Goal: Information Seeking & Learning: Learn about a topic

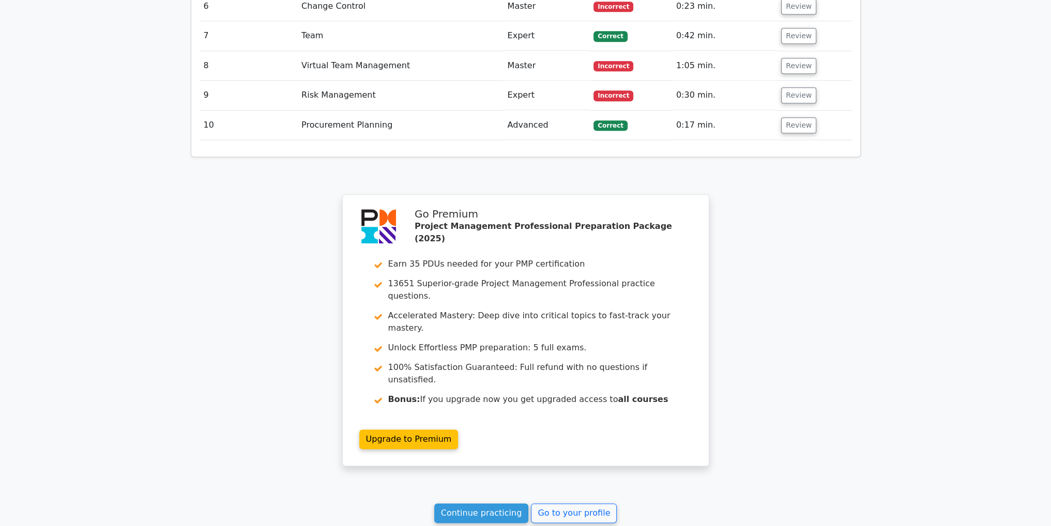
scroll to position [1635, 0]
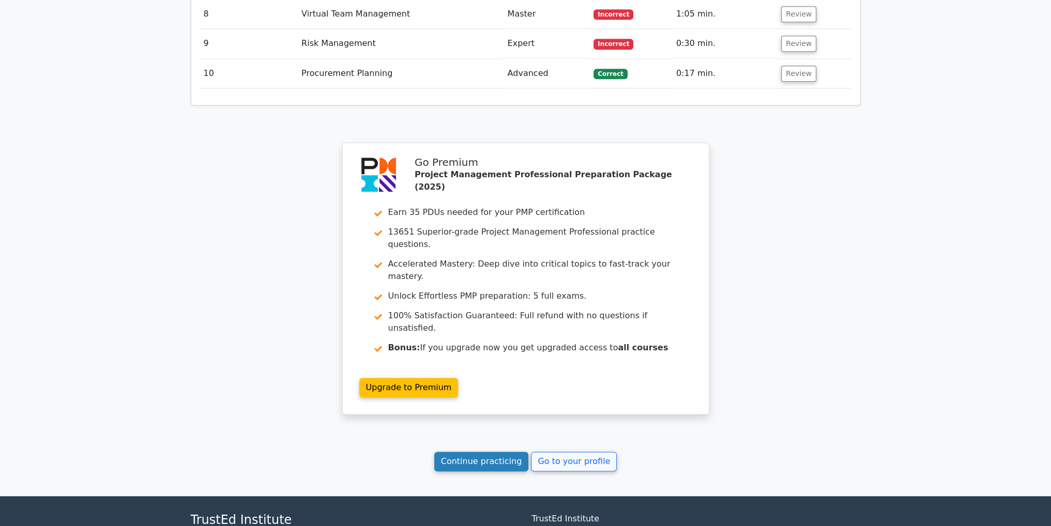
click at [497, 452] on link "Continue practicing" at bounding box center [481, 462] width 95 height 20
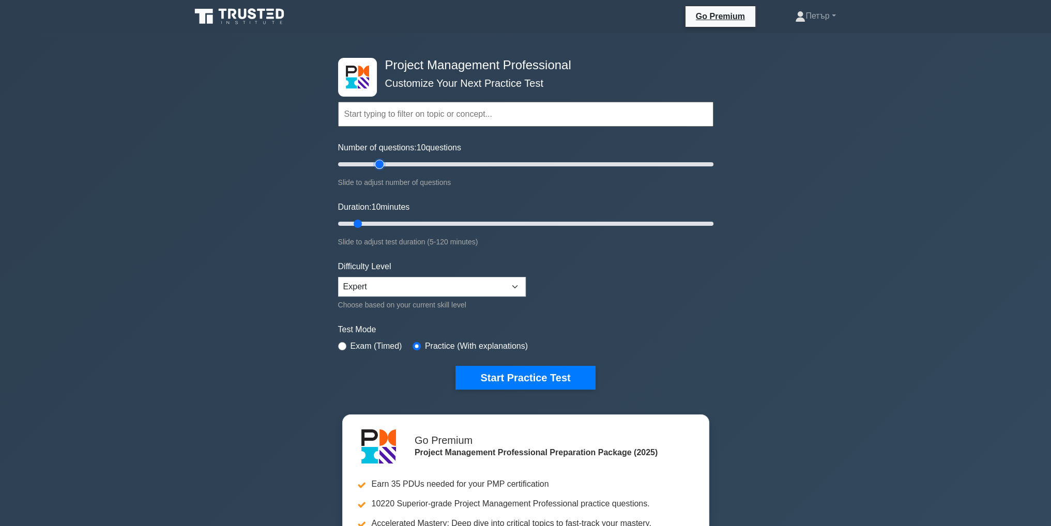
click at [382, 162] on input "Number of questions: 10 questions" at bounding box center [525, 164] width 375 height 12
click at [384, 162] on input "Number of questions: 25 questions" at bounding box center [525, 164] width 375 height 12
type input "30"
click at [386, 164] on input "Number of questions: 30 questions" at bounding box center [525, 164] width 375 height 12
type input "20"
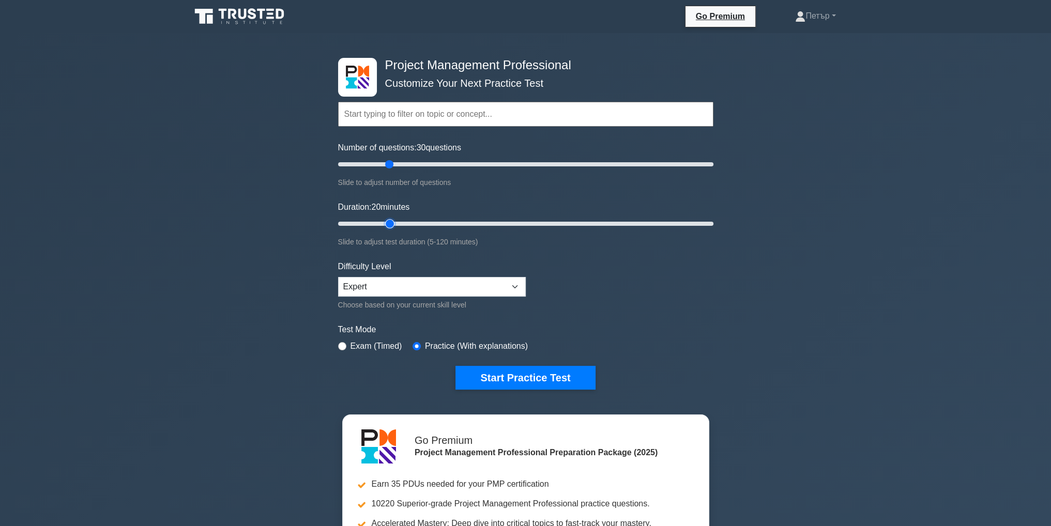
click at [388, 223] on input "Duration: 20 minutes" at bounding box center [525, 224] width 375 height 12
click at [587, 372] on button "Start Practice Test" at bounding box center [525, 378] width 140 height 24
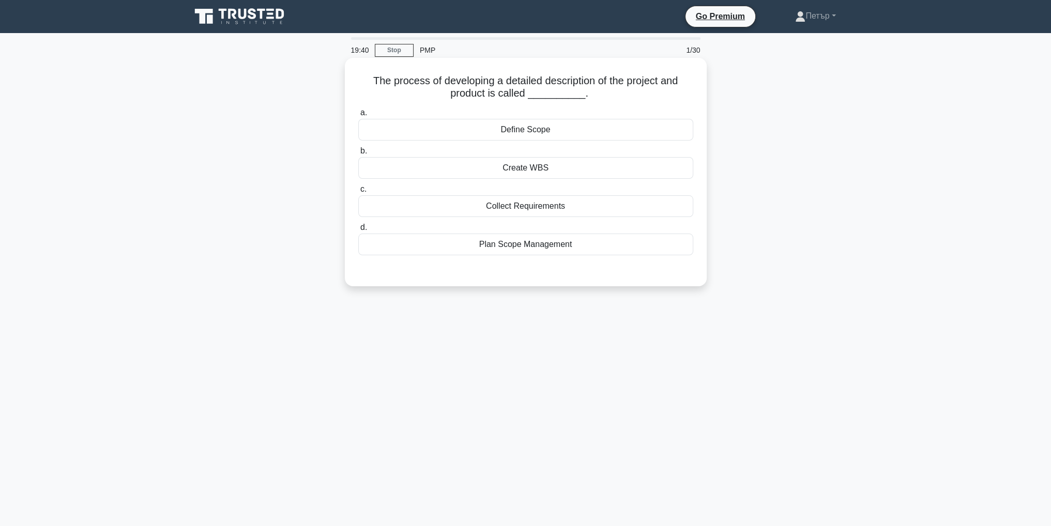
click at [669, 202] on div "Collect Requirements" at bounding box center [525, 206] width 335 height 22
click at [358, 193] on input "c. Collect Requirements" at bounding box center [358, 189] width 0 height 7
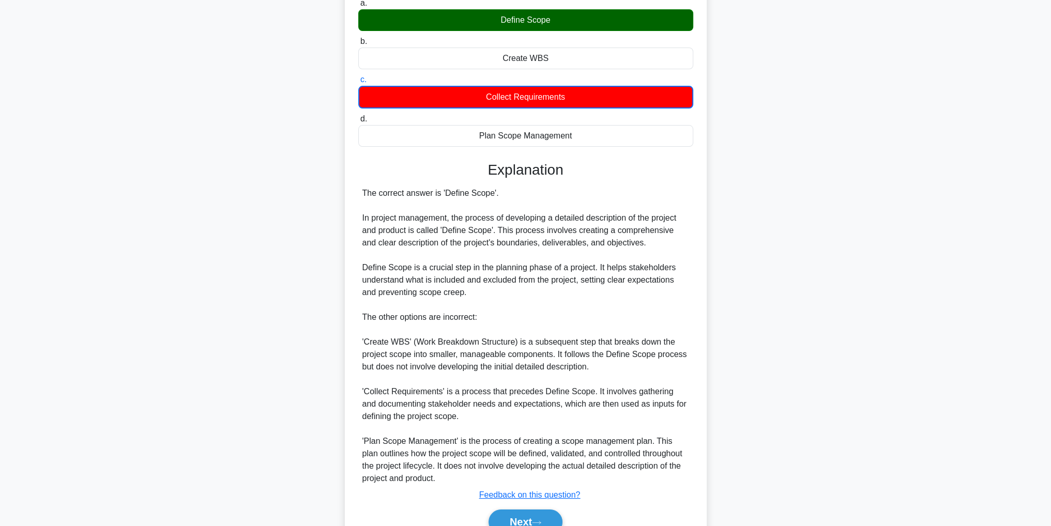
scroll to position [161, 0]
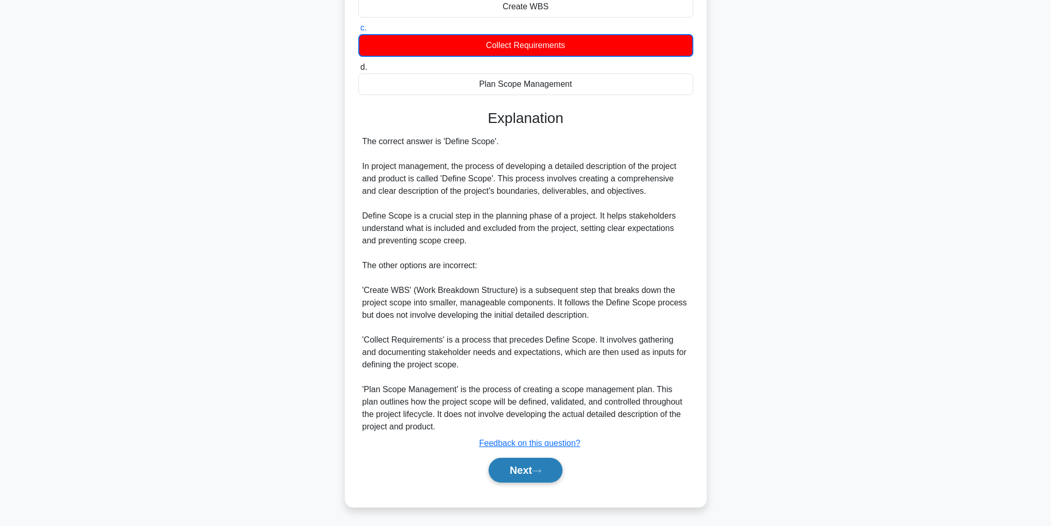
click at [538, 465] on button "Next" at bounding box center [525, 470] width 74 height 25
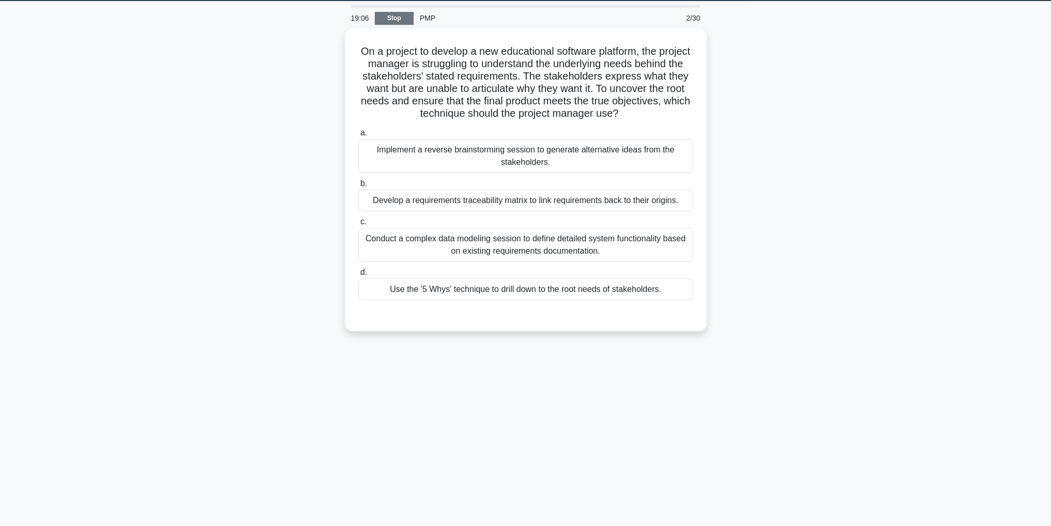
click at [376, 20] on link "Stop" at bounding box center [394, 18] width 39 height 13
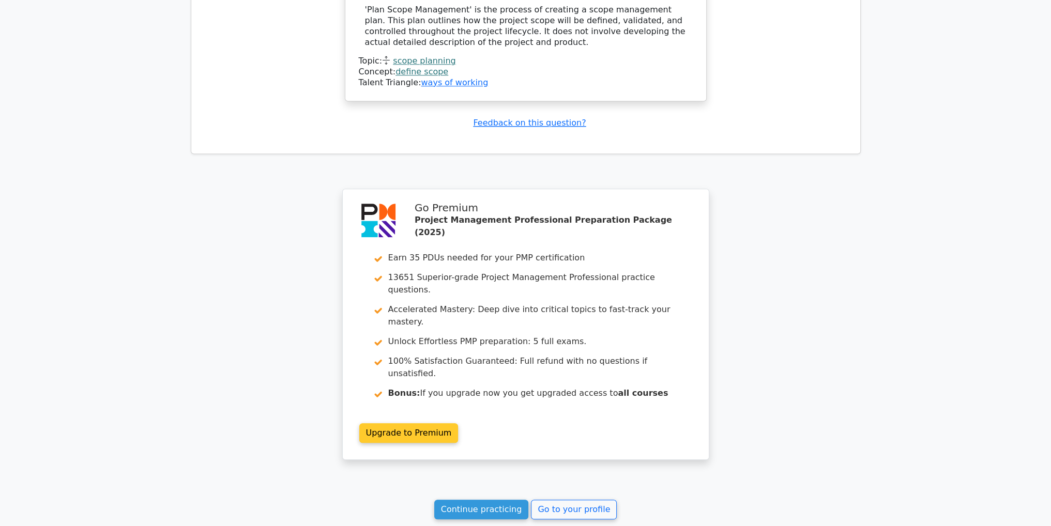
scroll to position [1350, 0]
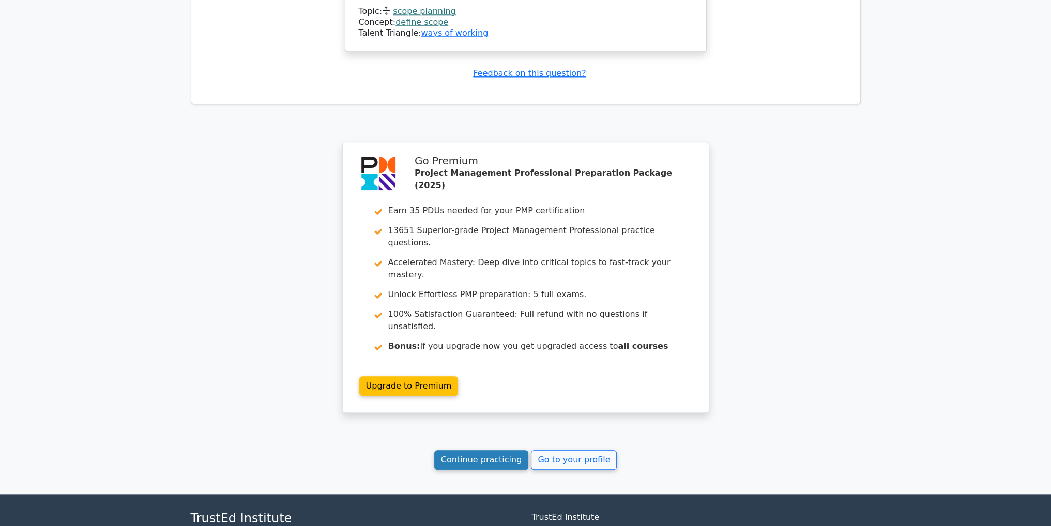
click at [510, 450] on link "Continue practicing" at bounding box center [481, 460] width 95 height 20
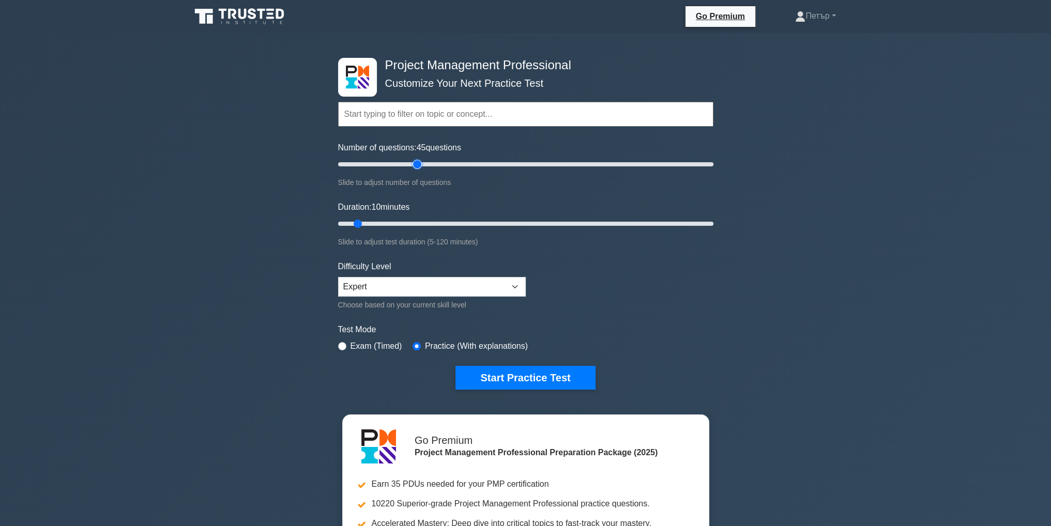
click at [421, 168] on input "Number of questions: 45 questions" at bounding box center [525, 164] width 375 height 12
type input "30"
click at [393, 165] on input "Number of questions: 30 questions" at bounding box center [525, 164] width 375 height 12
click at [390, 222] on input "Duration: 10 minutes" at bounding box center [525, 224] width 375 height 12
type input "30"
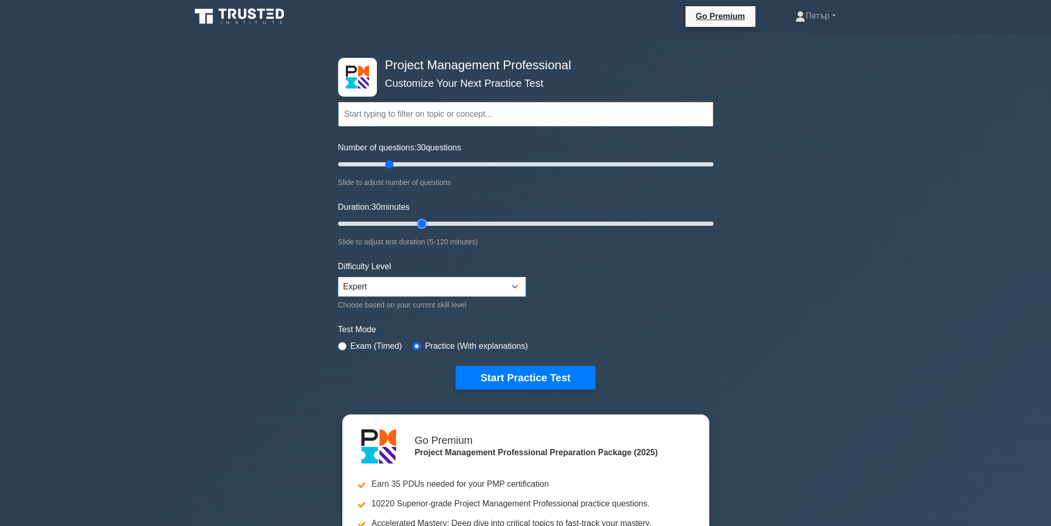
click at [429, 222] on input "Duration: 30 minutes" at bounding box center [525, 224] width 375 height 12
click at [544, 373] on button "Start Practice Test" at bounding box center [525, 378] width 140 height 24
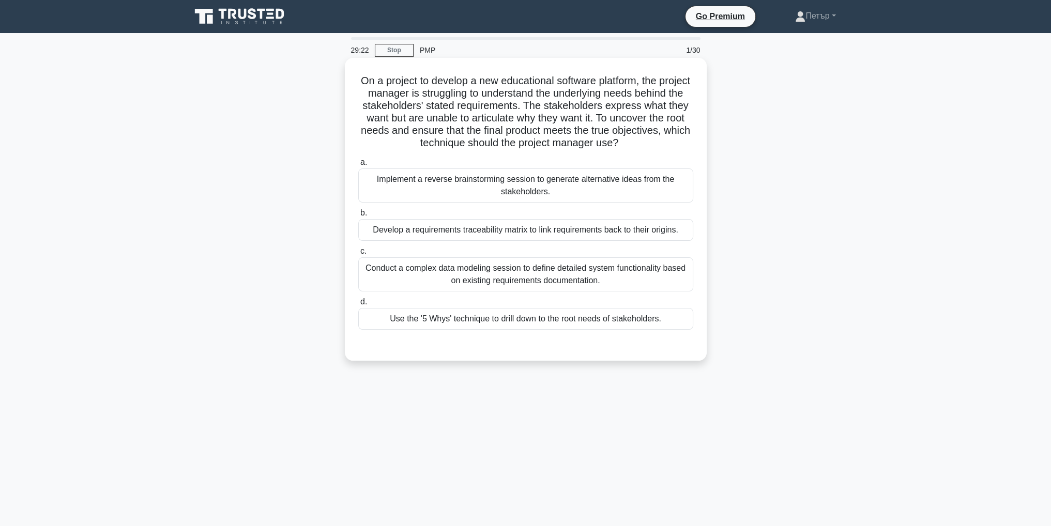
click at [683, 227] on div "Develop a requirements traceability matrix to link requirements back to their o…" at bounding box center [525, 230] width 335 height 22
click at [358, 217] on input "b. Develop a requirements traceability matrix to link requirements back to thei…" at bounding box center [358, 213] width 0 height 7
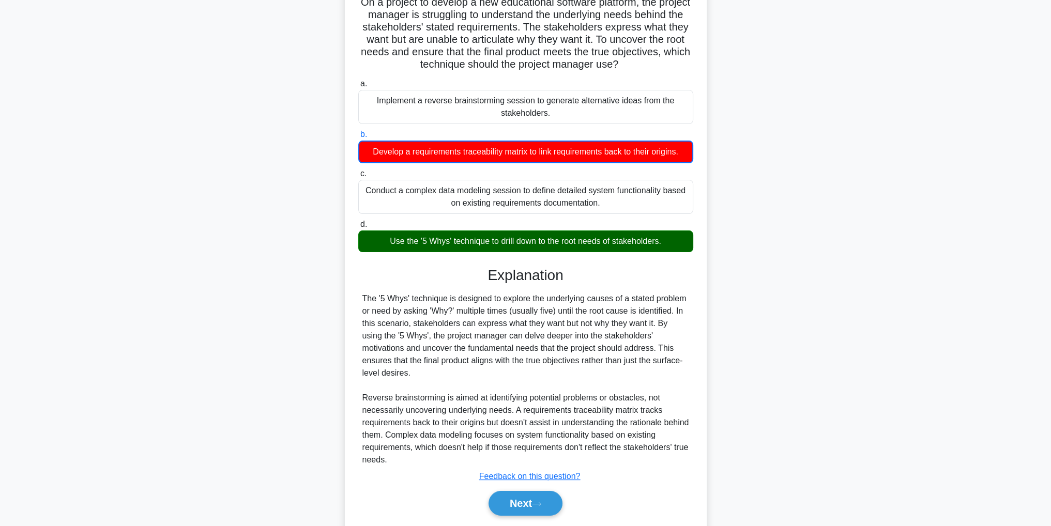
scroll to position [99, 0]
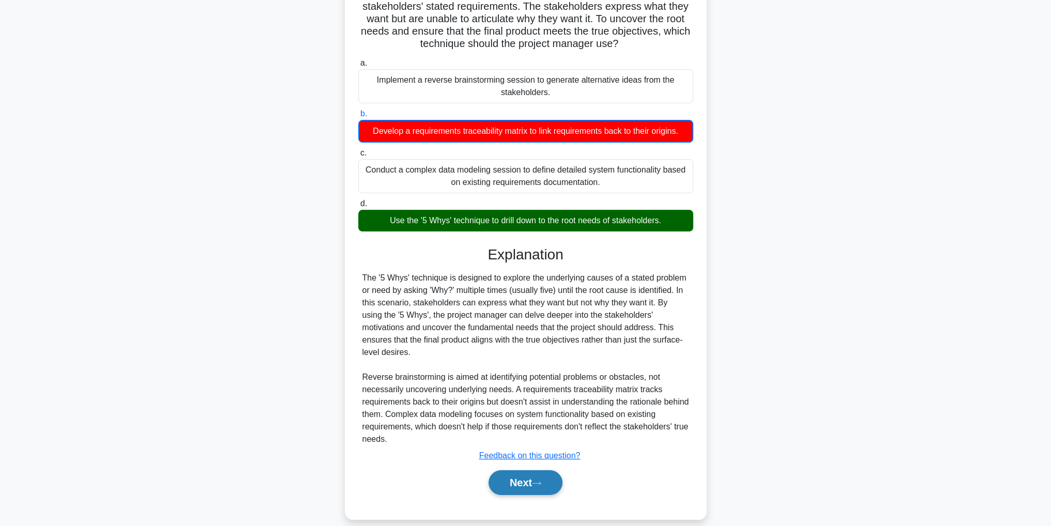
click at [538, 474] on button "Next" at bounding box center [525, 482] width 74 height 25
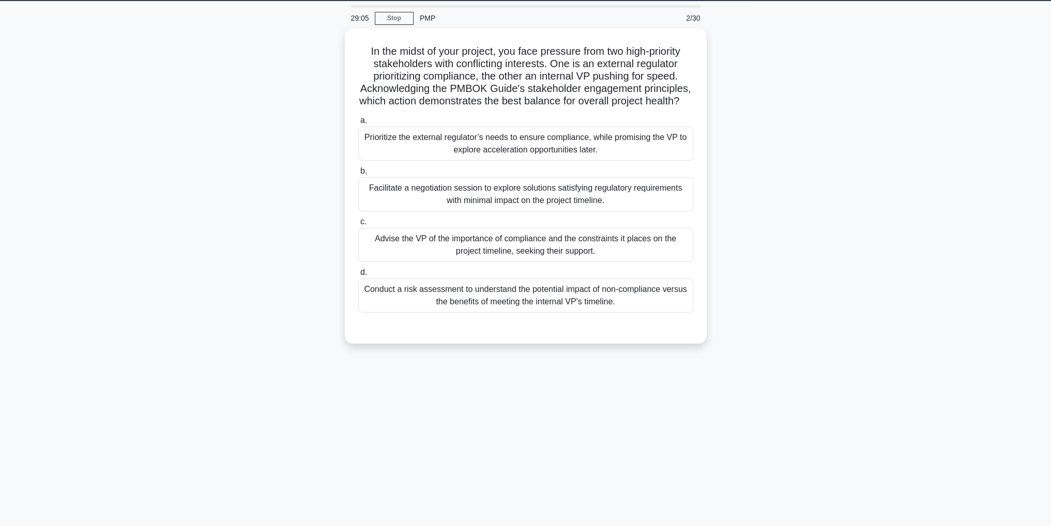
scroll to position [33, 0]
click at [644, 307] on div "Conduct a risk assessment to understand the potential impact of non-compliance …" at bounding box center [525, 293] width 335 height 34
click at [358, 273] on input "d. Conduct a risk assessment to understand the potential impact of non-complian…" at bounding box center [358, 270] width 0 height 7
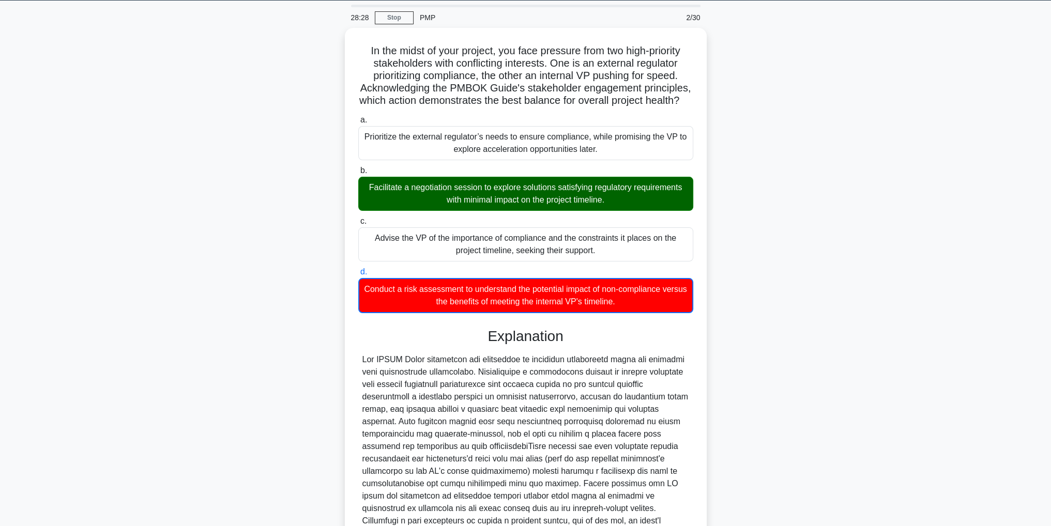
scroll to position [161, 0]
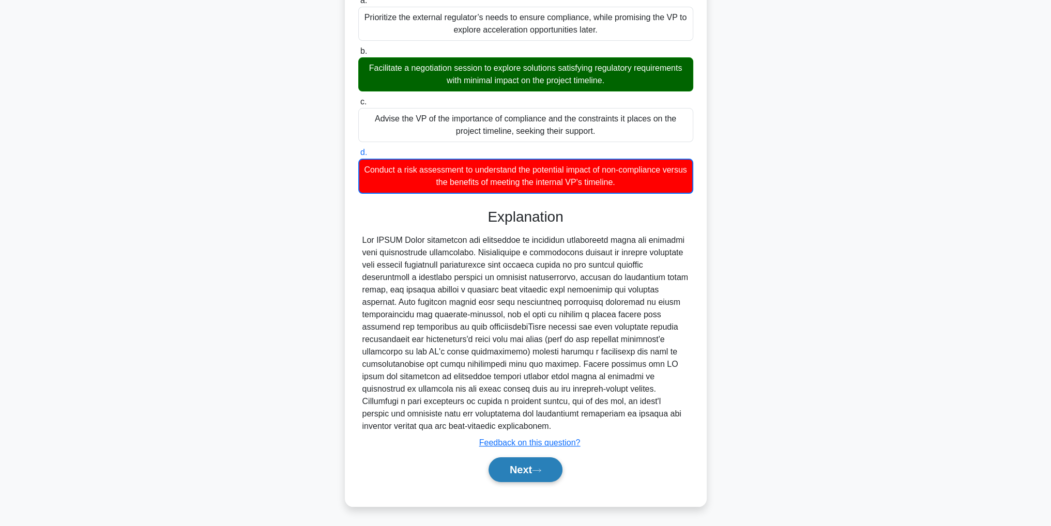
click at [547, 477] on button "Next" at bounding box center [525, 469] width 74 height 25
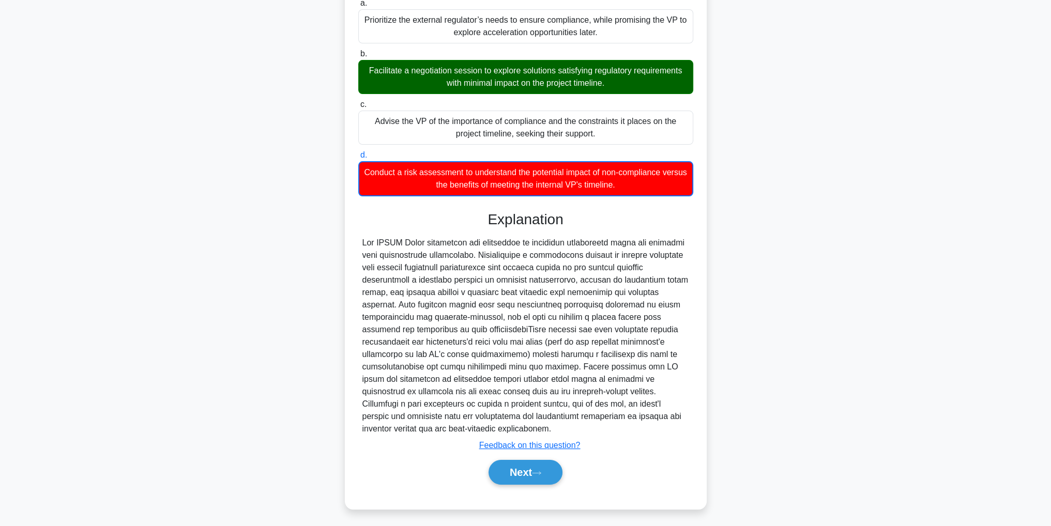
scroll to position [33, 0]
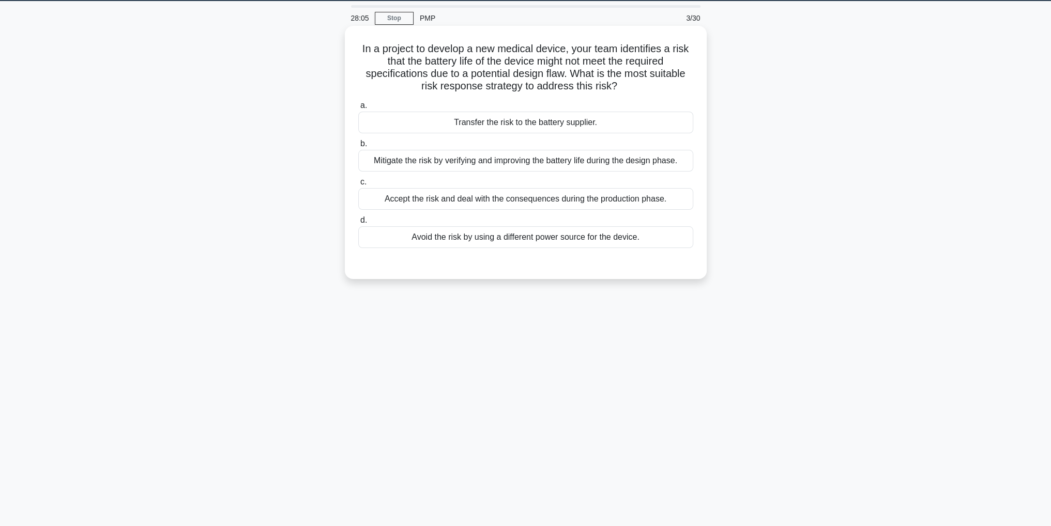
click at [654, 162] on div "Mitigate the risk by verifying and improving the battery life during the design…" at bounding box center [525, 161] width 335 height 22
click at [358, 147] on input "b. Mitigate the risk by verifying and improving the battery life during the des…" at bounding box center [358, 144] width 0 height 7
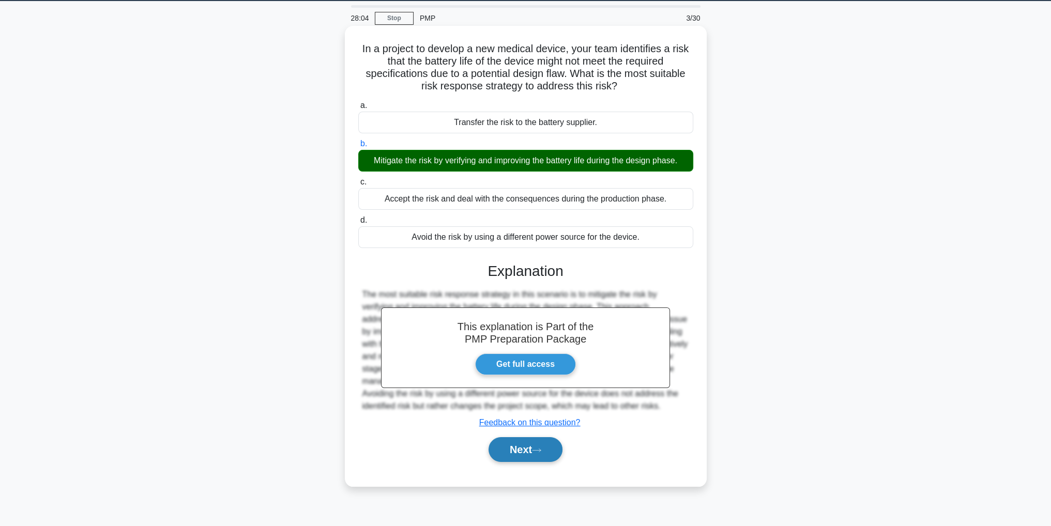
click at [552, 455] on button "Next" at bounding box center [525, 449] width 74 height 25
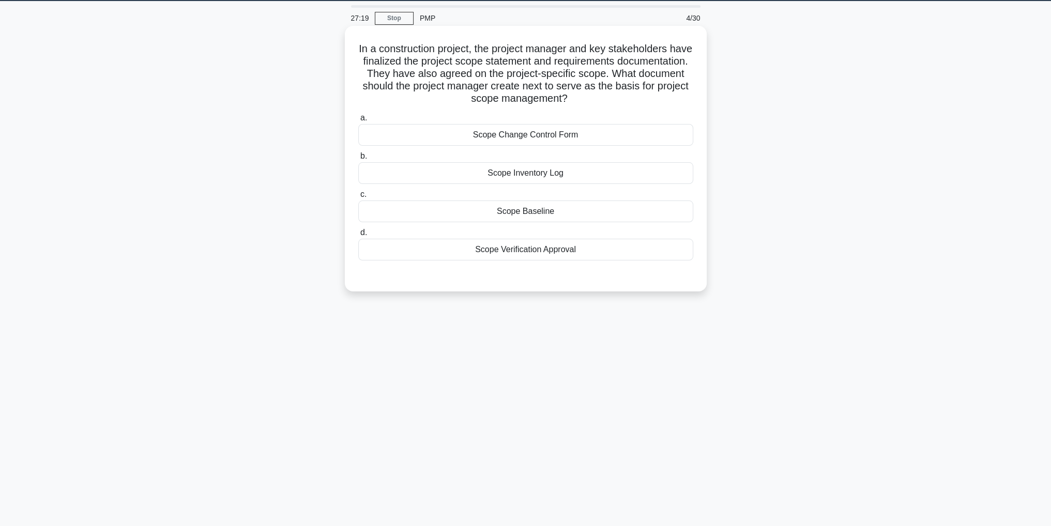
click at [622, 211] on div "Scope Baseline" at bounding box center [525, 212] width 335 height 22
click at [358, 198] on input "c. Scope Baseline" at bounding box center [358, 194] width 0 height 7
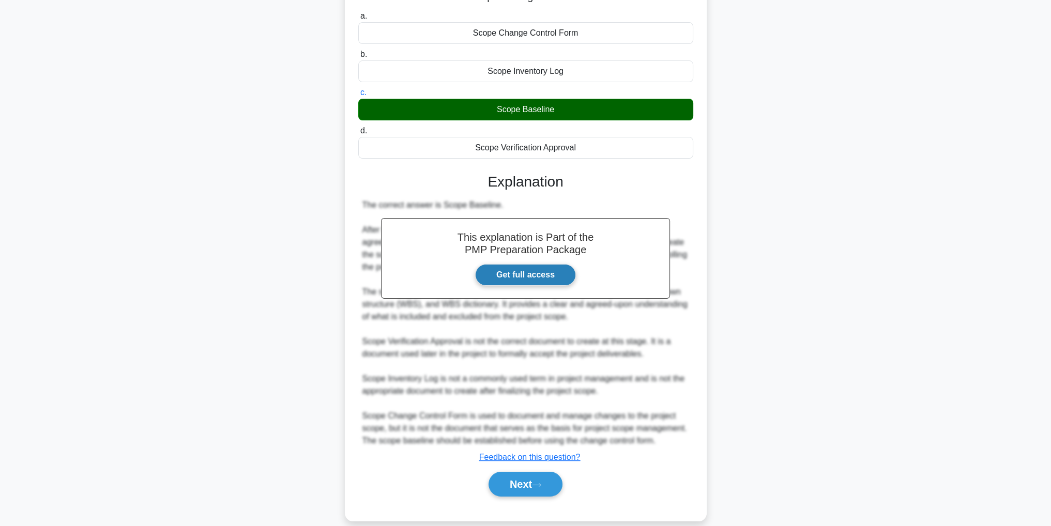
scroll to position [148, 0]
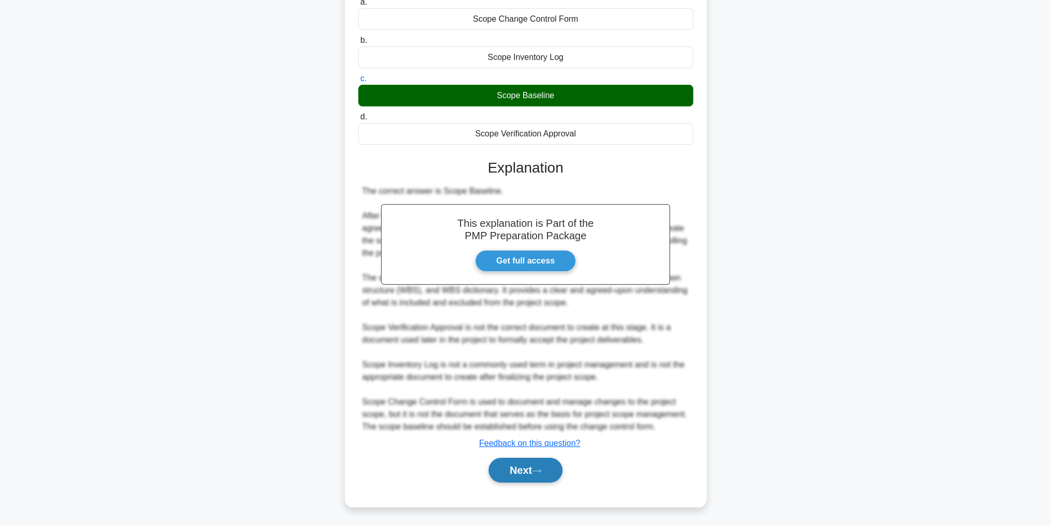
click at [549, 465] on button "Next" at bounding box center [525, 470] width 74 height 25
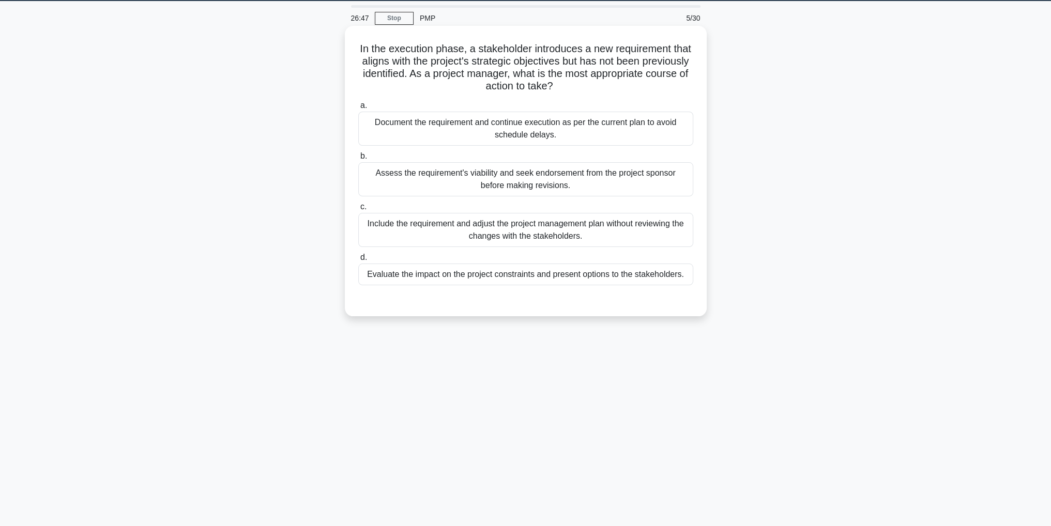
click at [649, 275] on div "Evaluate the impact on the project constraints and present options to the stake…" at bounding box center [525, 275] width 335 height 22
click at [358, 261] on input "d. Evaluate the impact on the project constraints and present options to the st…" at bounding box center [358, 257] width 0 height 7
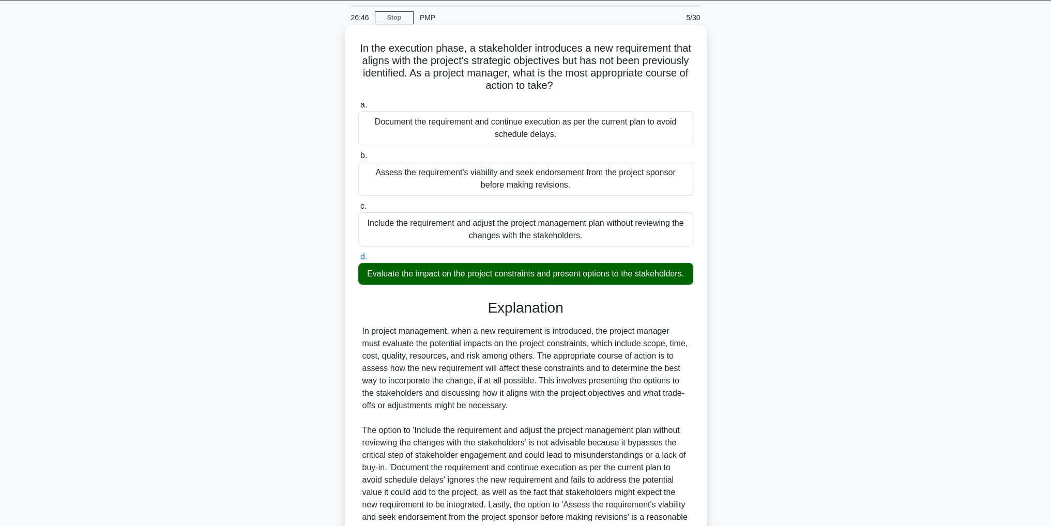
scroll to position [173, 0]
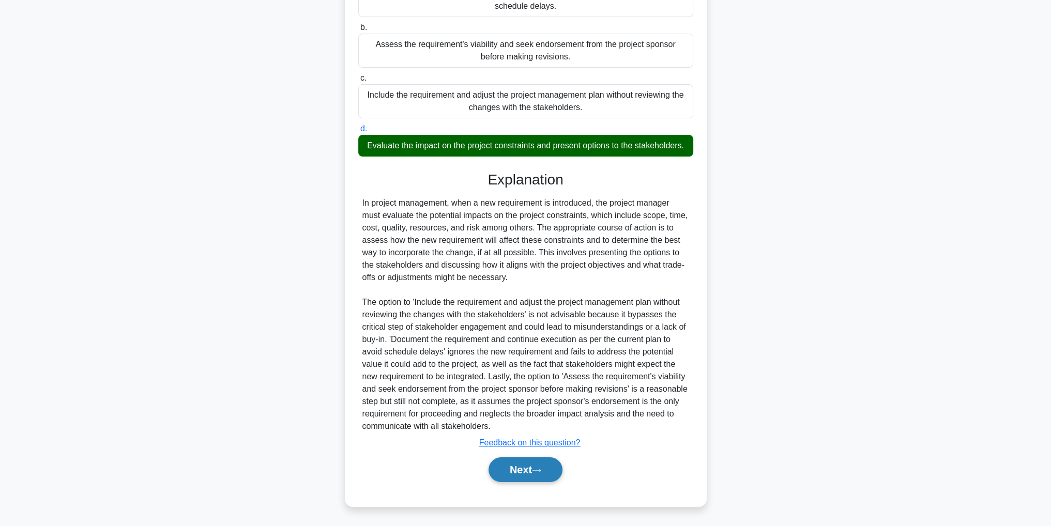
click at [546, 476] on button "Next" at bounding box center [525, 469] width 74 height 25
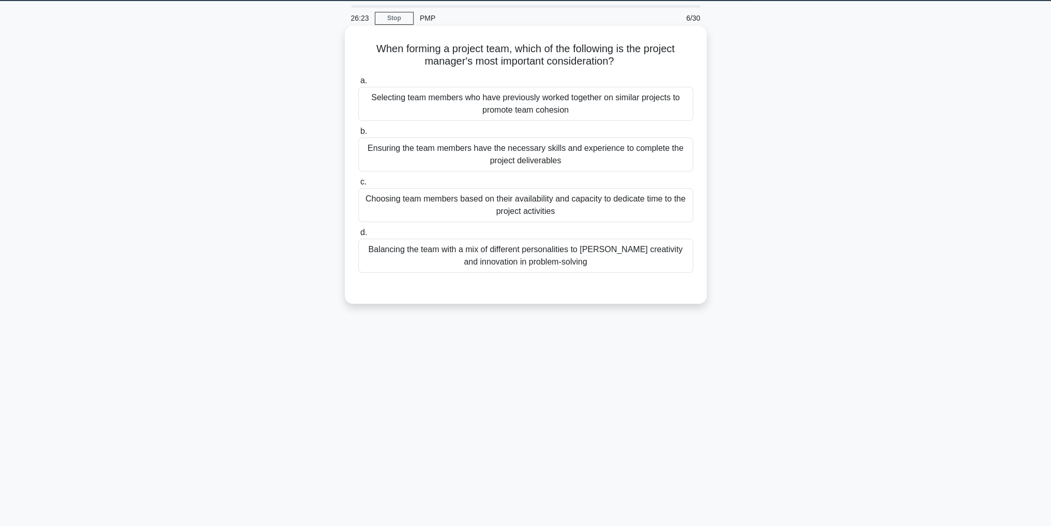
click at [650, 160] on div "Ensuring the team members have the necessary skills and experience to complete …" at bounding box center [525, 154] width 335 height 34
click at [358, 135] on input "b. Ensuring the team members have the necessary skills and experience to comple…" at bounding box center [358, 131] width 0 height 7
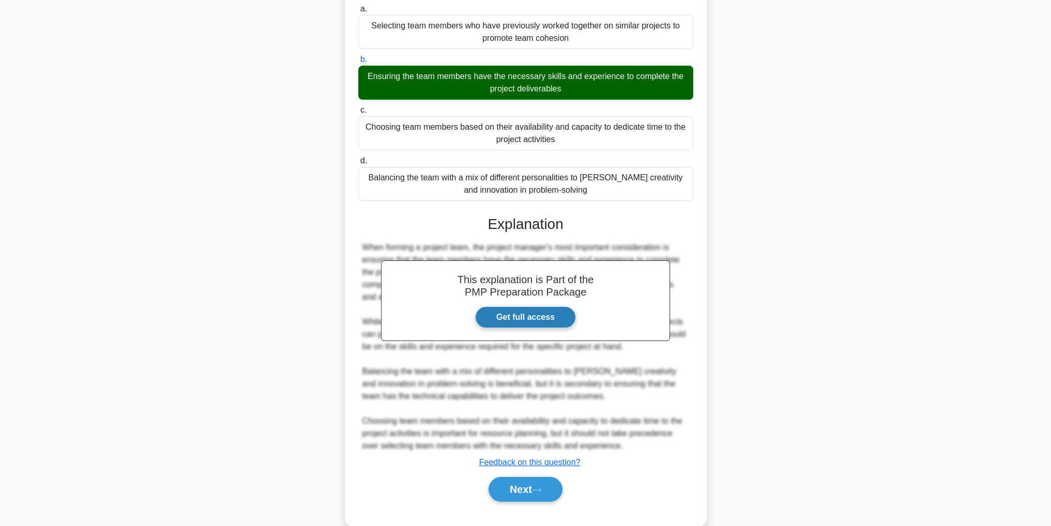
scroll to position [123, 0]
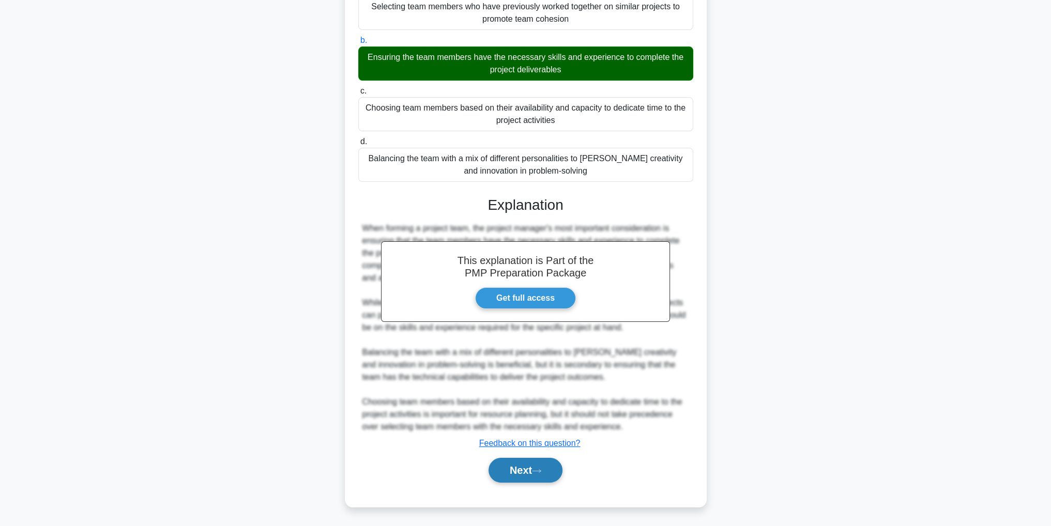
click at [540, 476] on button "Next" at bounding box center [525, 470] width 74 height 25
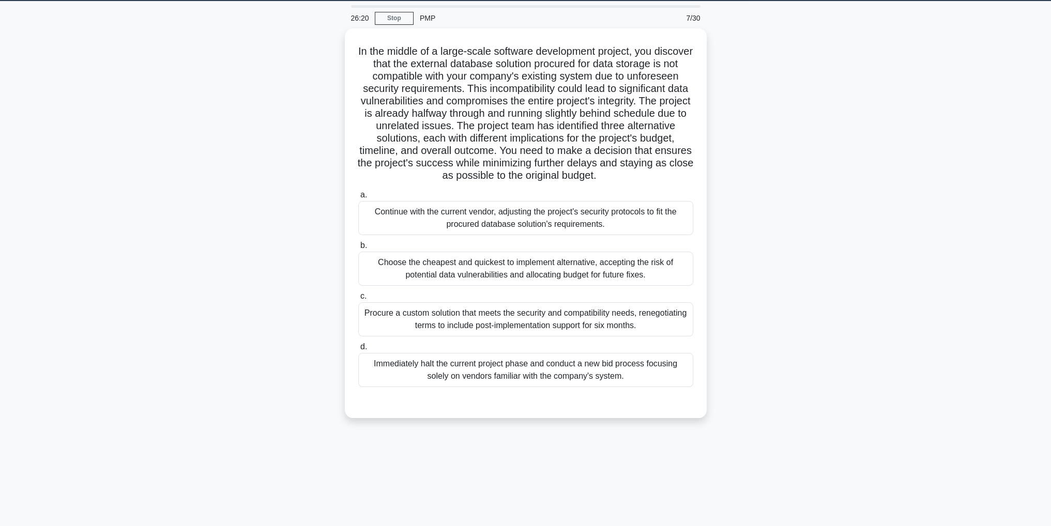
scroll to position [33, 0]
click at [623, 219] on div "Continue with the current vendor, adjusting the project's security protocols to…" at bounding box center [525, 215] width 335 height 34
click at [358, 196] on input "a. Continue with the current vendor, adjusting the project's security protocols…" at bounding box center [358, 192] width 0 height 7
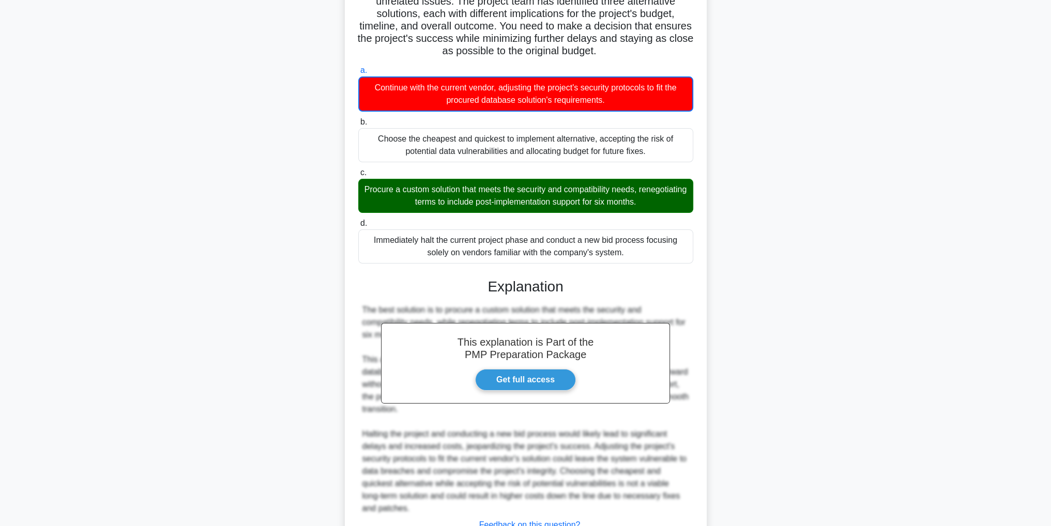
scroll to position [248, 0]
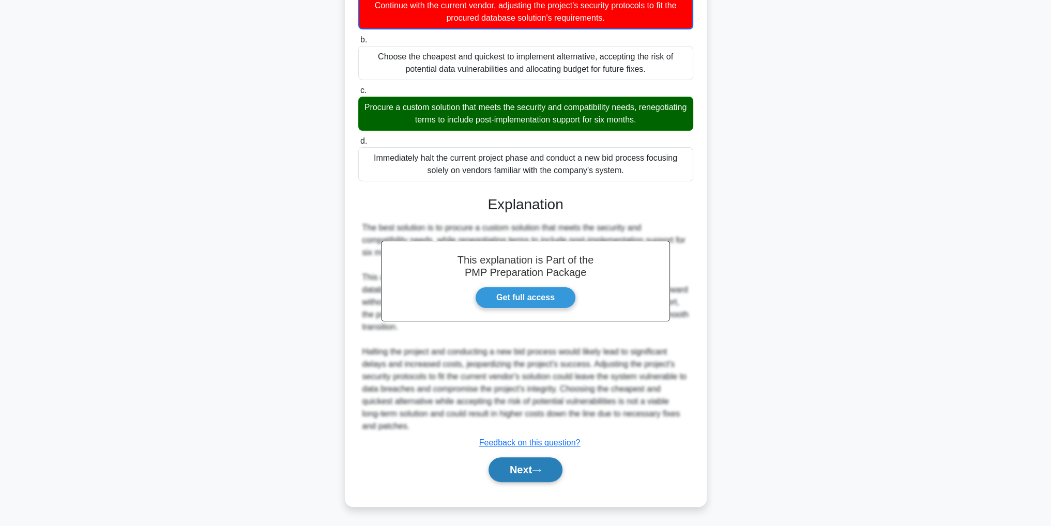
click at [562, 469] on button "Next" at bounding box center [525, 469] width 74 height 25
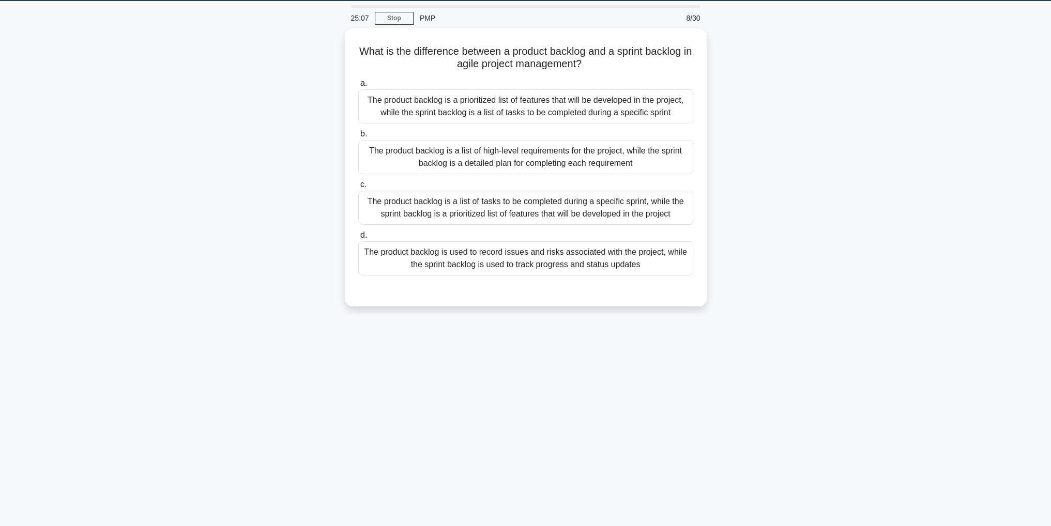
scroll to position [33, 0]
click at [668, 102] on div "The product backlog is a prioritized list of features that will be developed in…" at bounding box center [525, 104] width 335 height 34
click at [358, 84] on input "a. The product backlog is a prioritized list of features that will be developed…" at bounding box center [358, 81] width 0 height 7
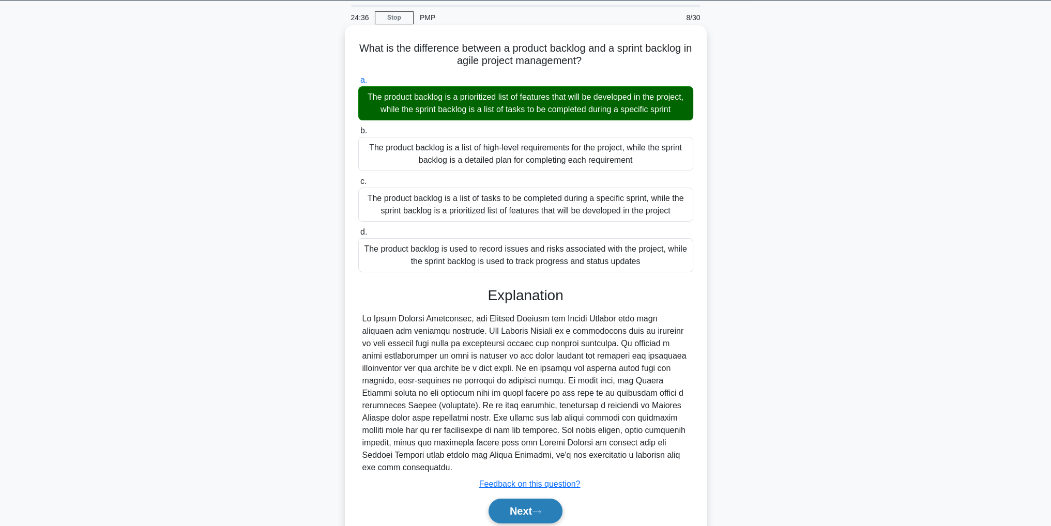
click at [534, 510] on button "Next" at bounding box center [525, 511] width 74 height 25
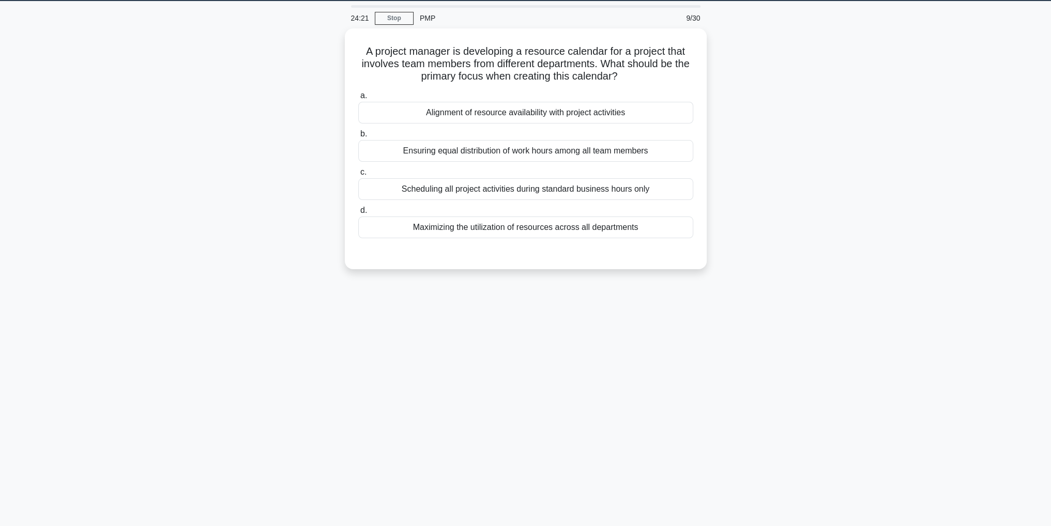
scroll to position [0, 0]
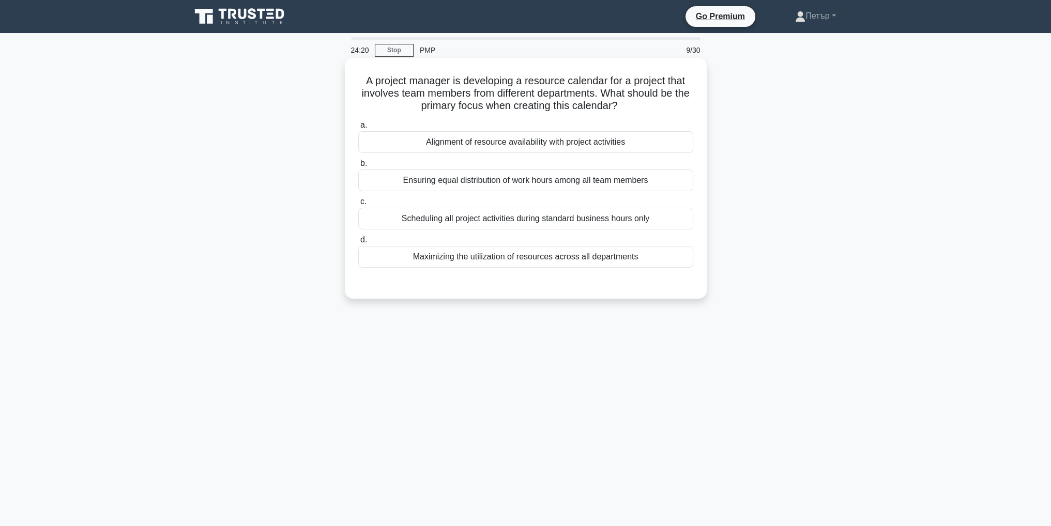
click at [625, 145] on div "Alignment of resource availability with project activities" at bounding box center [525, 142] width 335 height 22
click at [358, 129] on input "a. Alignment of resource availability with project activities" at bounding box center [358, 125] width 0 height 7
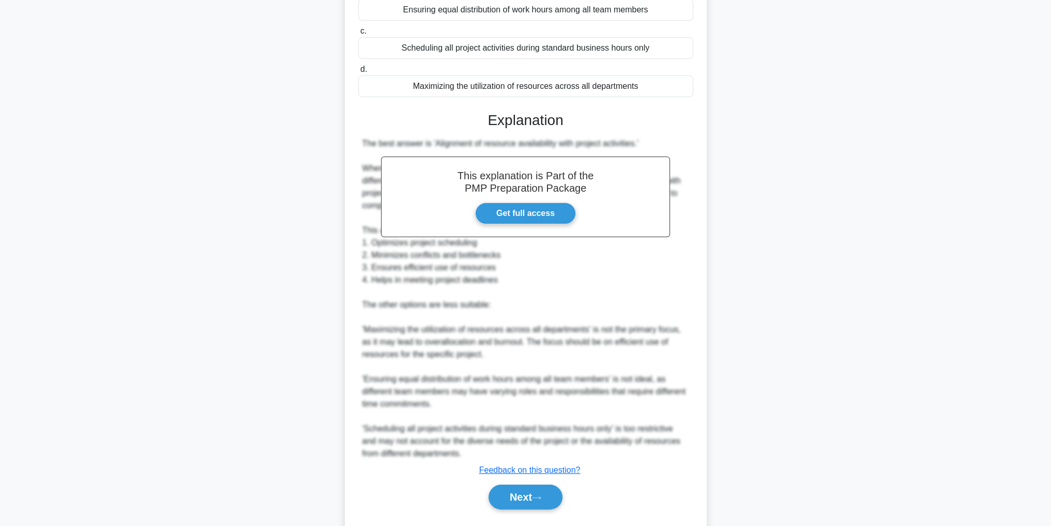
scroll to position [197, 0]
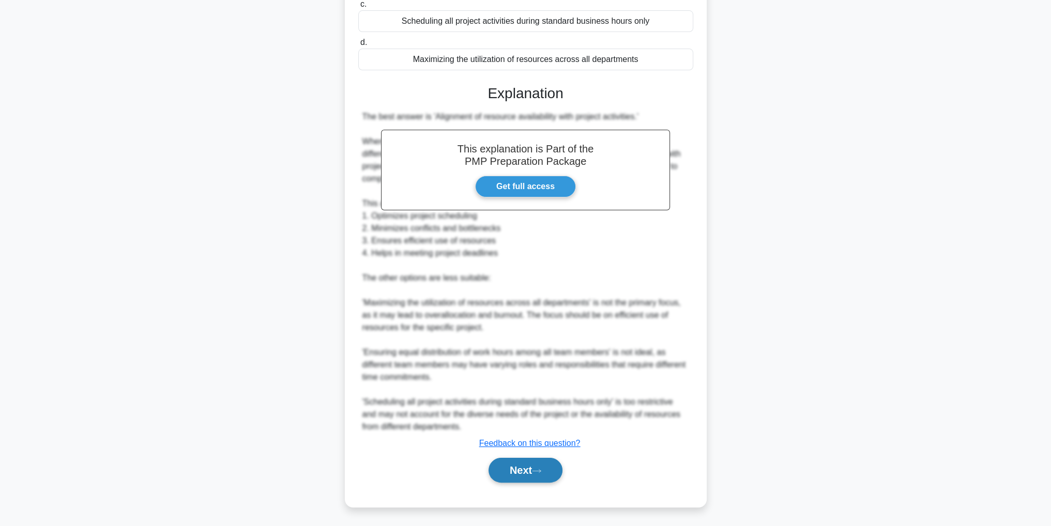
click at [535, 479] on button "Next" at bounding box center [525, 470] width 74 height 25
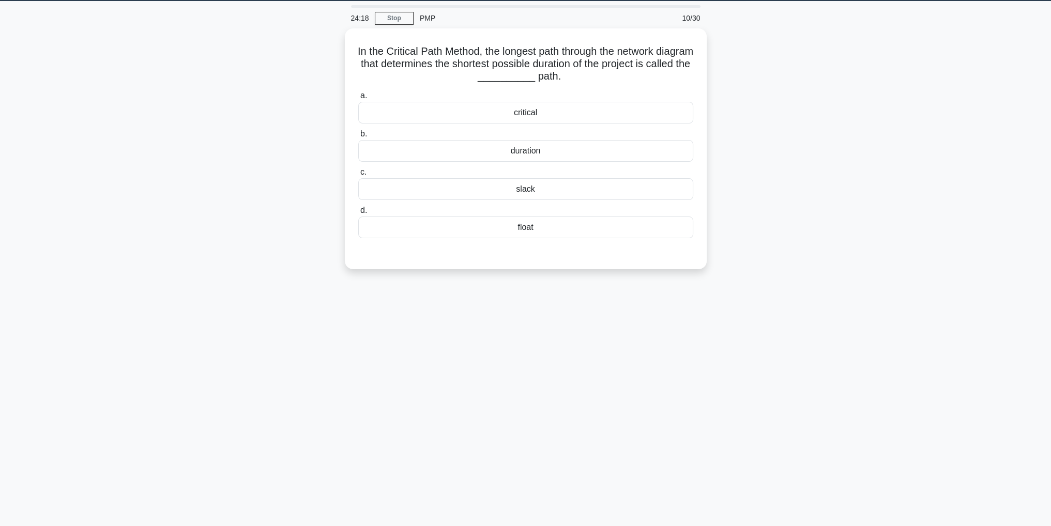
scroll to position [33, 0]
click at [604, 118] on div "critical" at bounding box center [525, 110] width 335 height 22
click at [358, 97] on input "a. critical" at bounding box center [358, 93] width 0 height 7
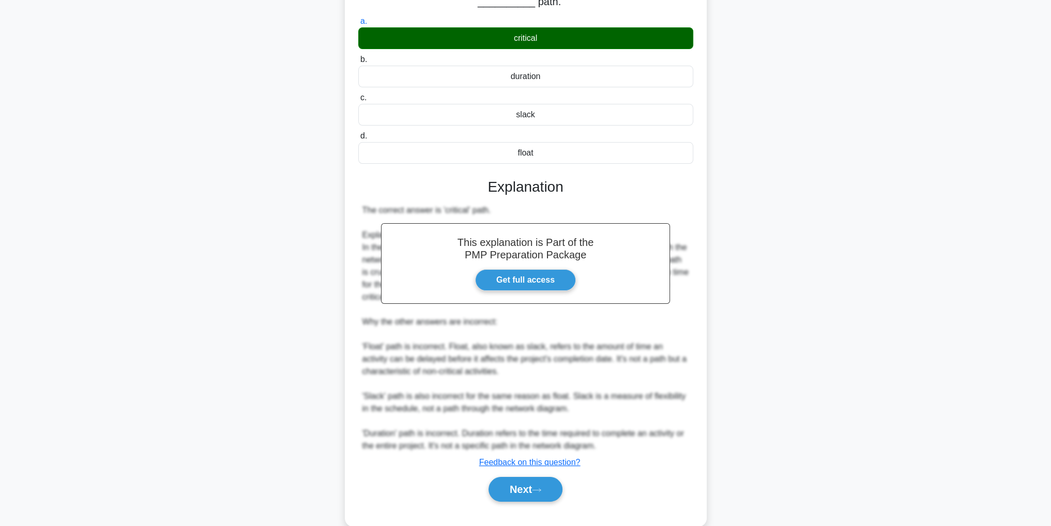
scroll to position [123, 0]
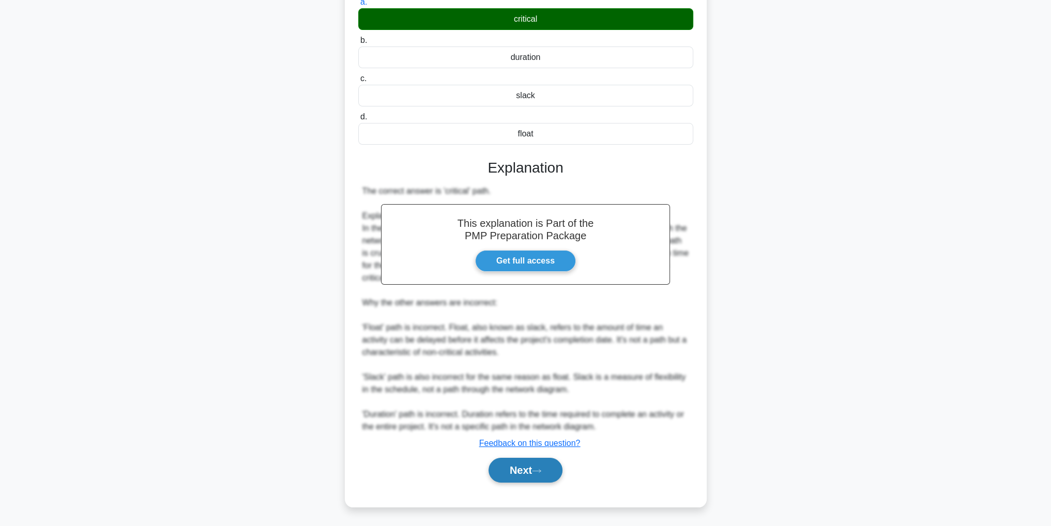
click at [553, 469] on button "Next" at bounding box center [525, 470] width 74 height 25
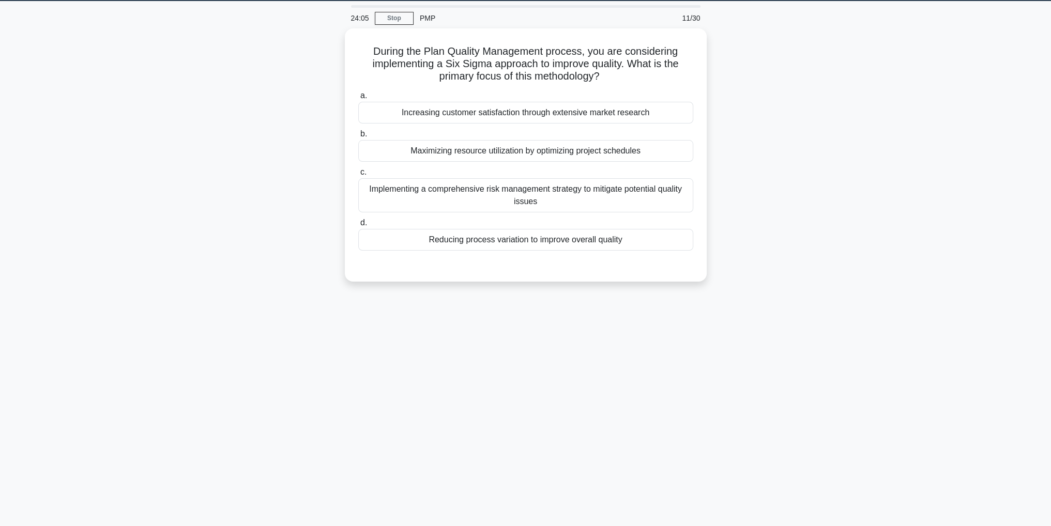
scroll to position [33, 0]
click at [639, 237] on div "Reducing process variation to improve overall quality" at bounding box center [525, 237] width 335 height 22
click at [358, 224] on input "d. Reducing process variation to improve overall quality" at bounding box center [358, 220] width 0 height 7
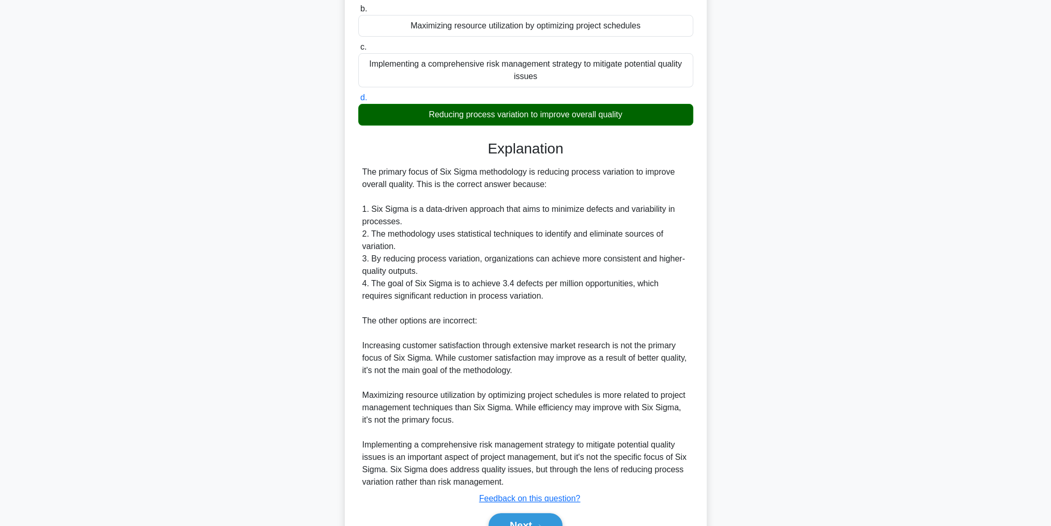
scroll to position [210, 0]
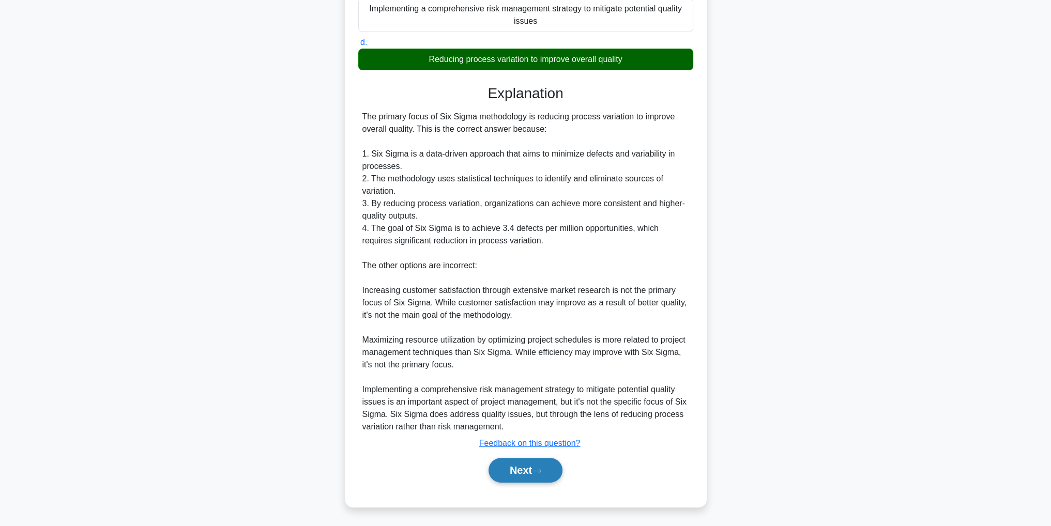
click at [541, 465] on button "Next" at bounding box center [525, 470] width 74 height 25
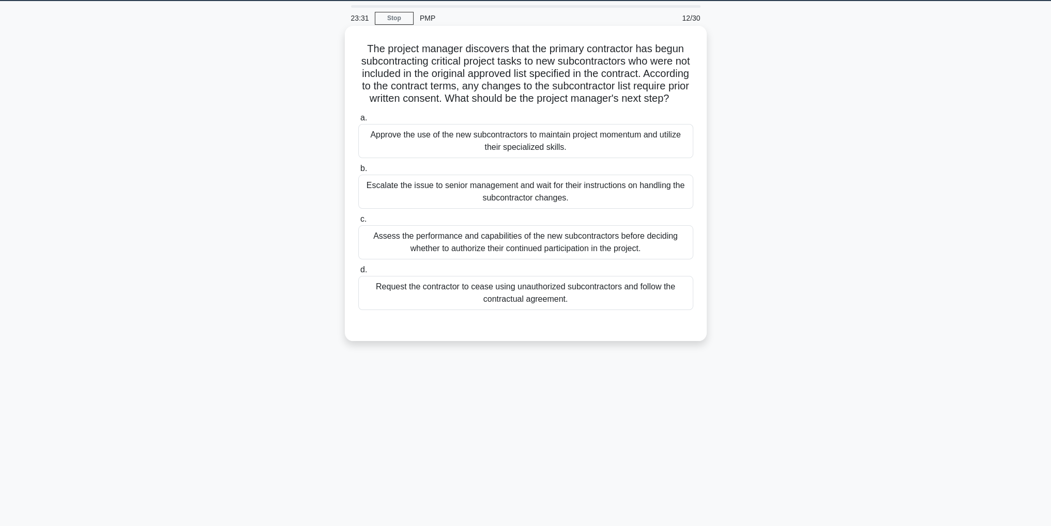
click at [619, 259] on div "Assess the performance and capabilities of the new subcontractors before decidi…" at bounding box center [525, 242] width 335 height 34
click at [358, 223] on input "c. Assess the performance and capabilities of the new subcontractors before dec…" at bounding box center [358, 219] width 0 height 7
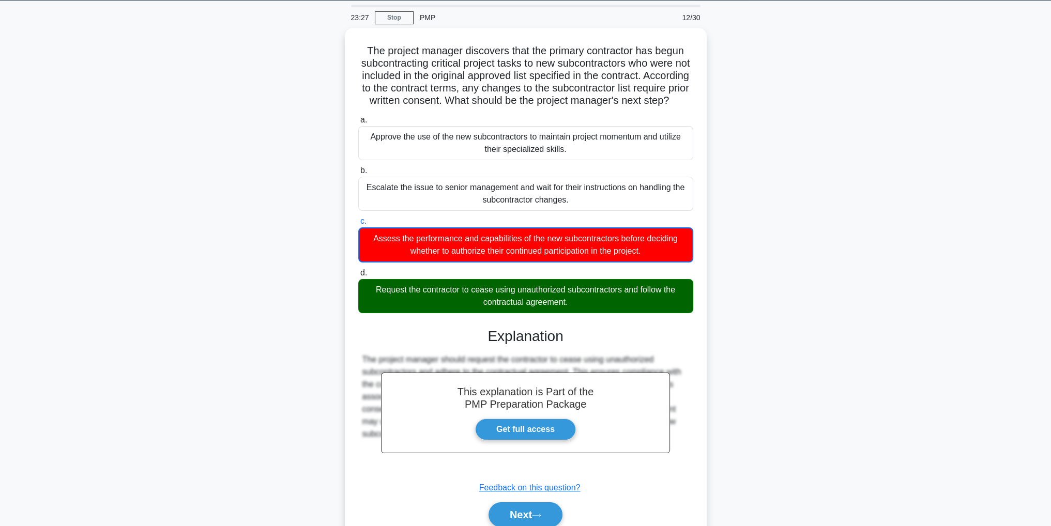
scroll to position [87, 0]
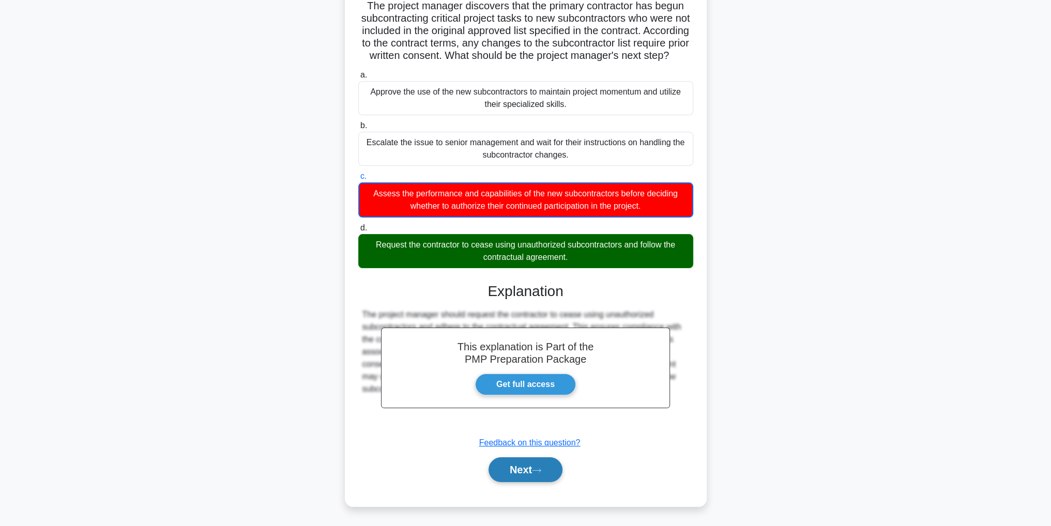
click at [554, 467] on button "Next" at bounding box center [525, 469] width 74 height 25
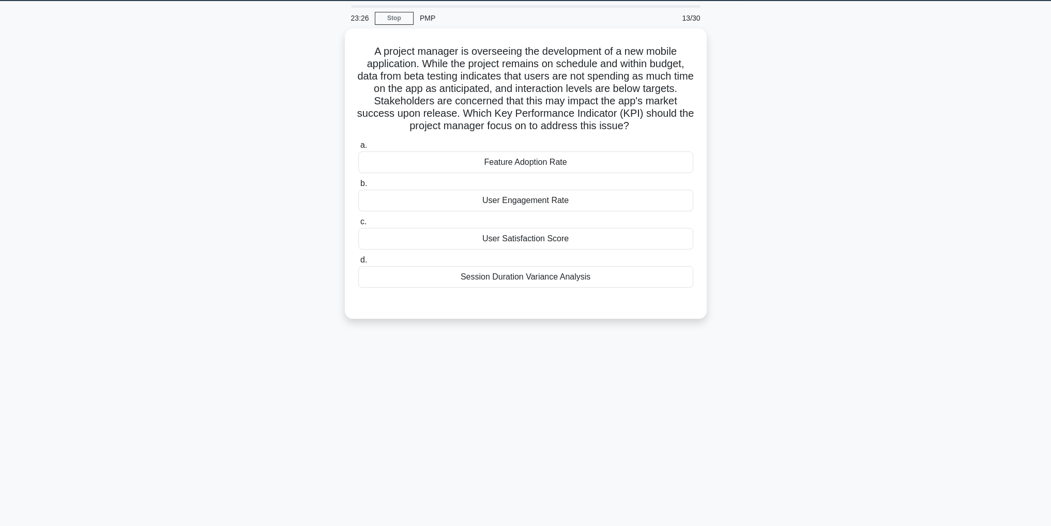
scroll to position [33, 0]
click at [396, 284] on div "Session Duration Variance Analysis" at bounding box center [525, 275] width 335 height 22
click at [358, 261] on input "d. Session Duration Variance Analysis" at bounding box center [358, 257] width 0 height 7
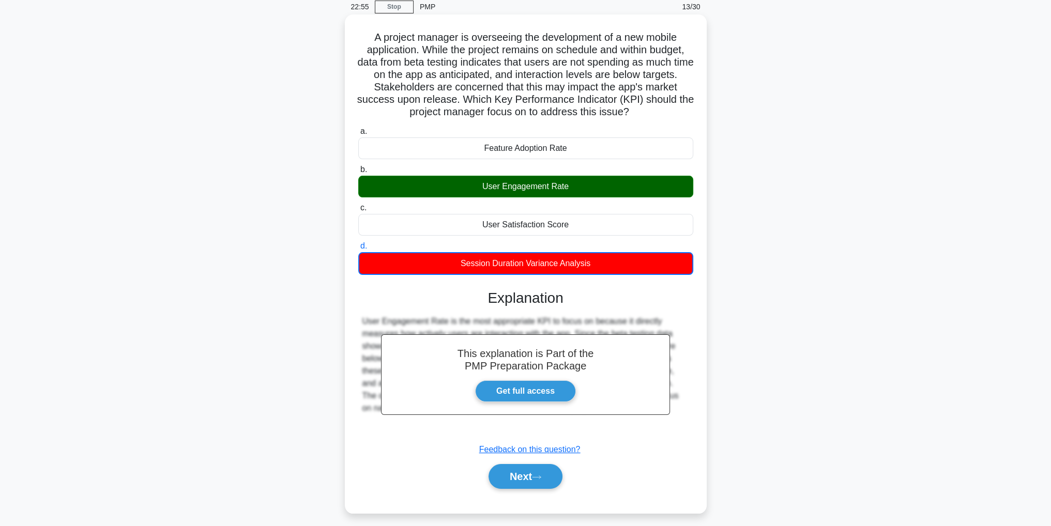
scroll to position [50, 0]
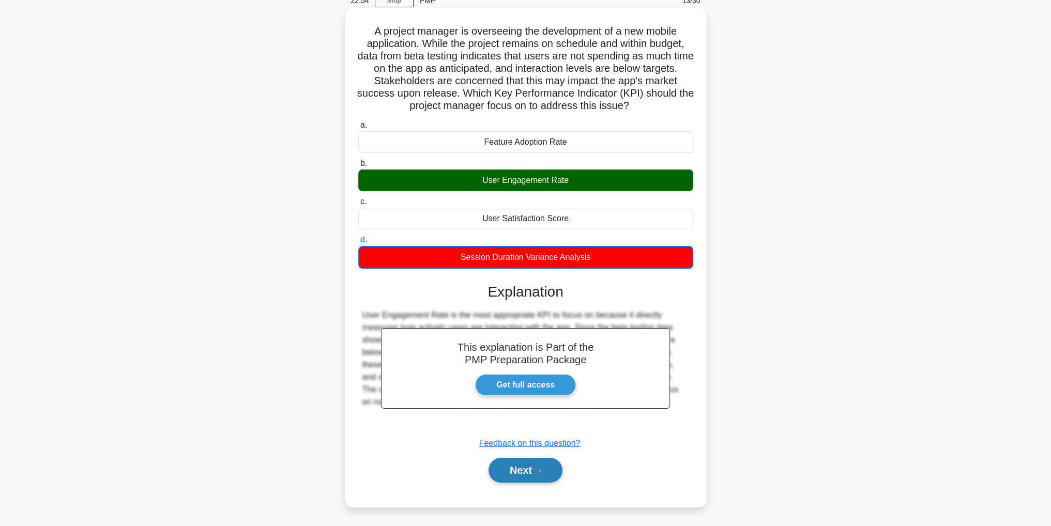
click at [529, 479] on button "Next" at bounding box center [525, 470] width 74 height 25
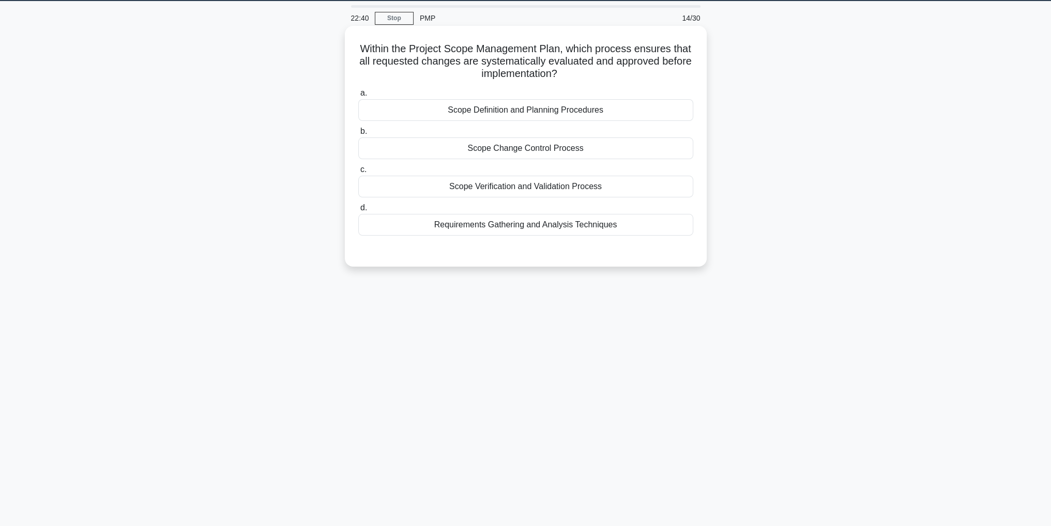
click at [683, 158] on div "Scope Change Control Process" at bounding box center [525, 148] width 335 height 22
click at [358, 135] on input "b. Scope Change Control Process" at bounding box center [358, 131] width 0 height 7
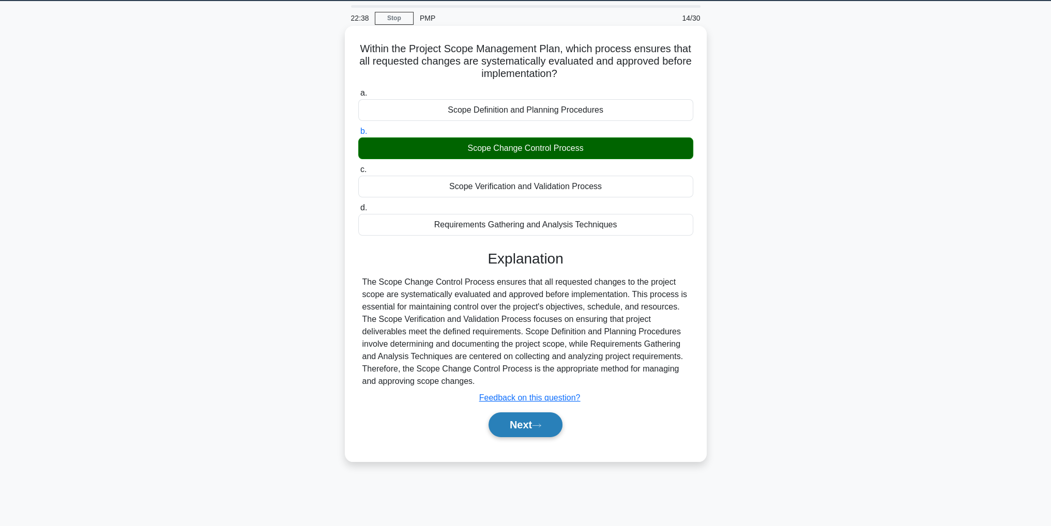
click at [540, 427] on button "Next" at bounding box center [525, 424] width 74 height 25
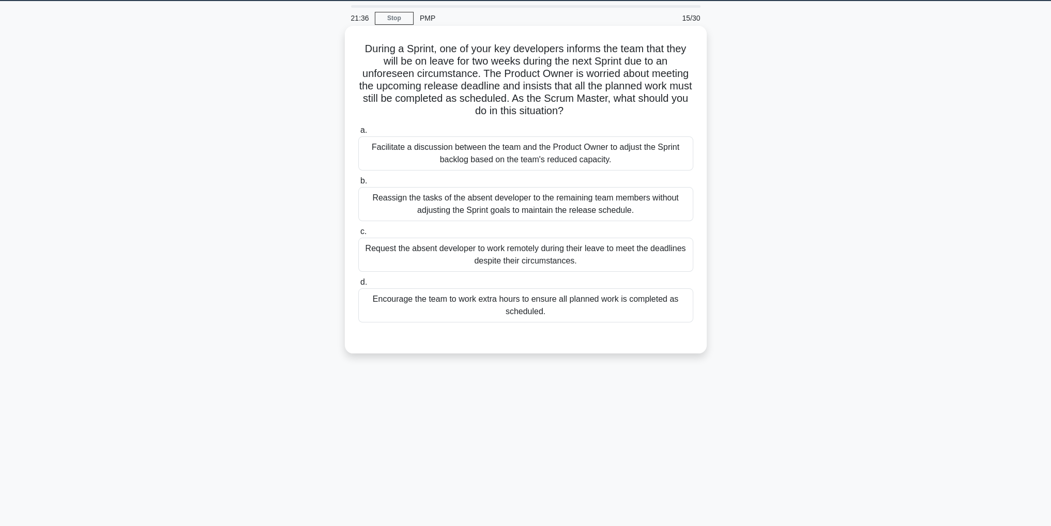
click at [456, 155] on div "Facilitate a discussion between the team and the Product Owner to adjust the Sp…" at bounding box center [525, 153] width 335 height 34
click at [358, 134] on input "a. Facilitate a discussion between the team and the Product Owner to adjust the…" at bounding box center [358, 130] width 0 height 7
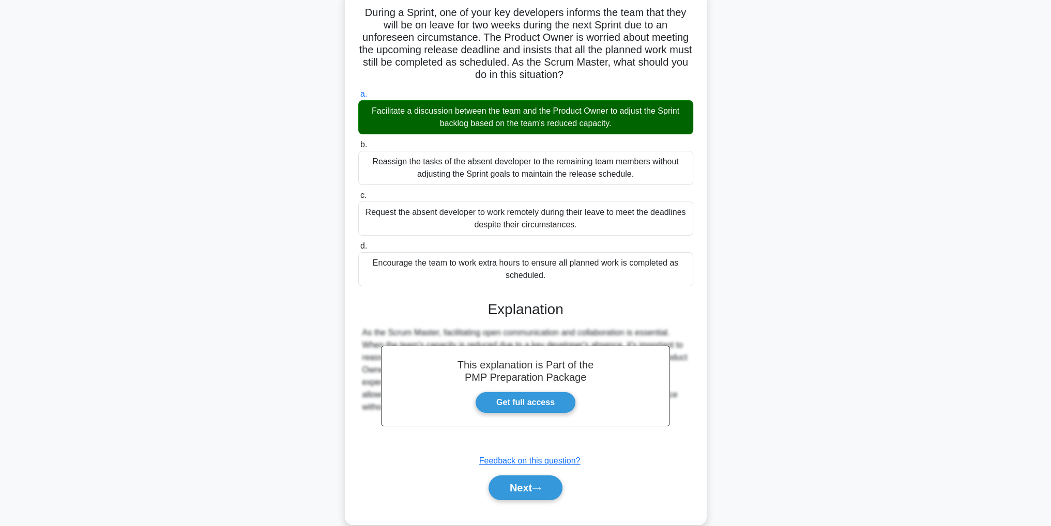
scroll to position [86, 0]
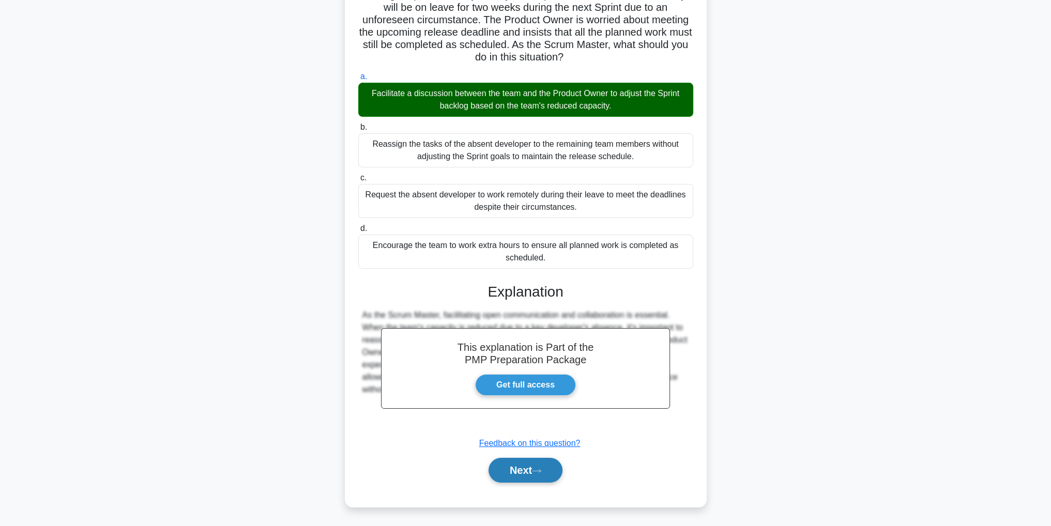
click at [541, 471] on icon at bounding box center [536, 471] width 9 height 6
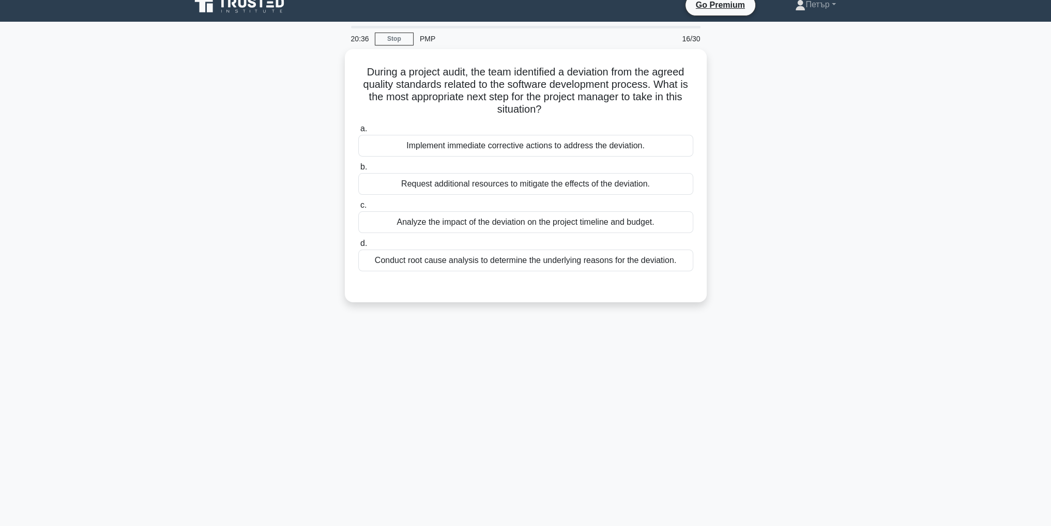
scroll to position [0, 0]
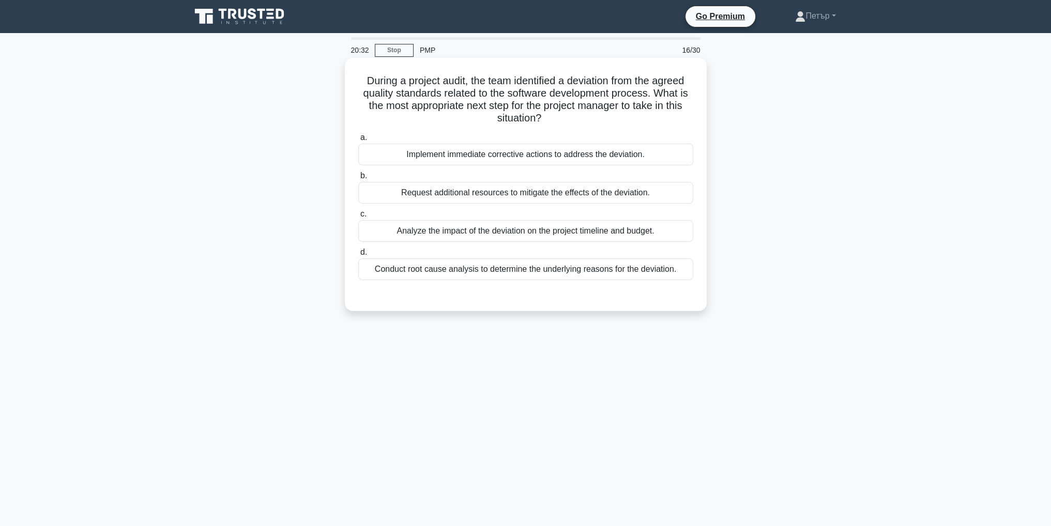
click at [670, 232] on div "Analyze the impact of the deviation on the project timeline and budget." at bounding box center [525, 231] width 335 height 22
click at [358, 218] on input "c. Analyze the impact of the deviation on the project timeline and budget." at bounding box center [358, 214] width 0 height 7
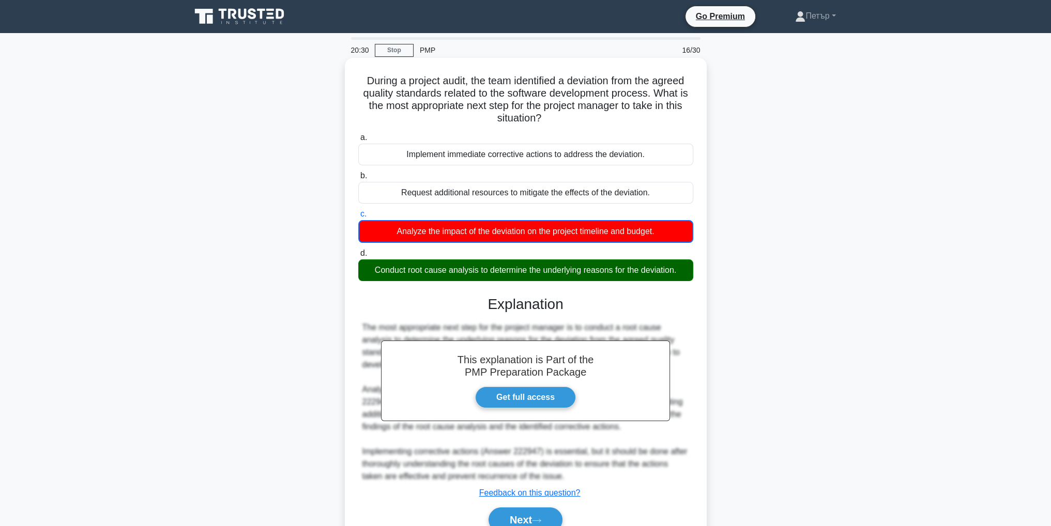
scroll to position [50, 0]
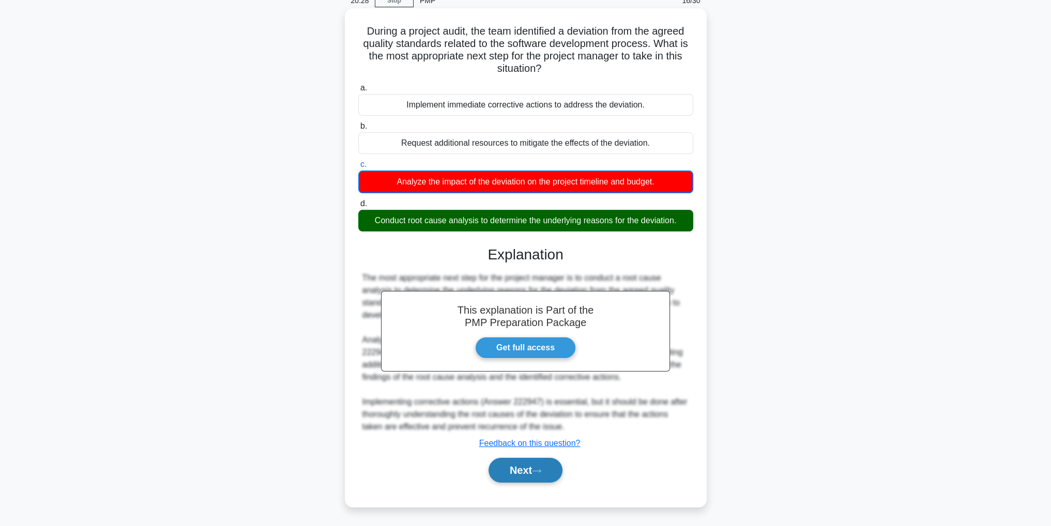
click at [523, 469] on button "Next" at bounding box center [525, 470] width 74 height 25
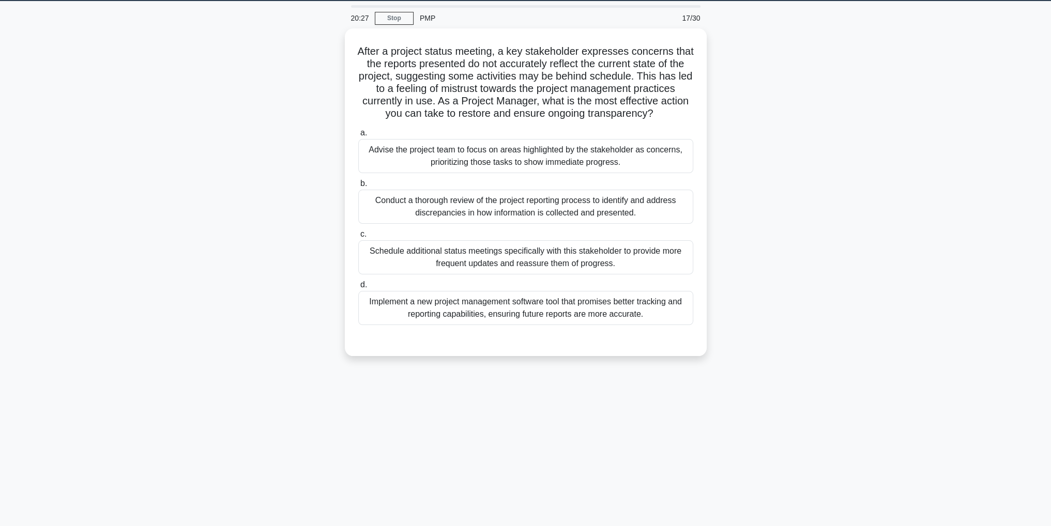
scroll to position [33, 0]
click at [685, 221] on div "Conduct a thorough review of the project reporting process to identify and addr…" at bounding box center [525, 204] width 335 height 34
click at [358, 185] on input "b. Conduct a thorough review of the project reporting process to identify and a…" at bounding box center [358, 181] width 0 height 7
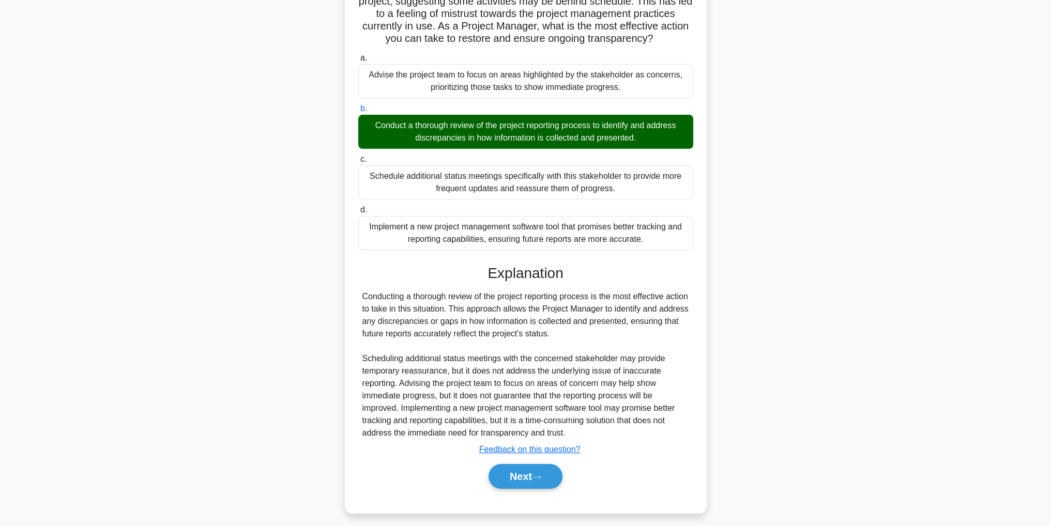
scroll to position [123, 0]
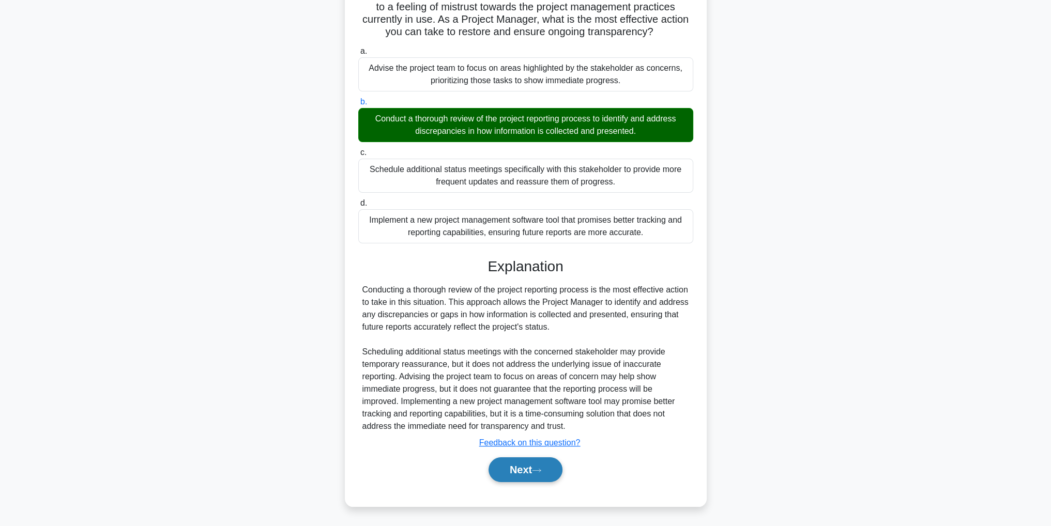
click at [530, 472] on button "Next" at bounding box center [525, 469] width 74 height 25
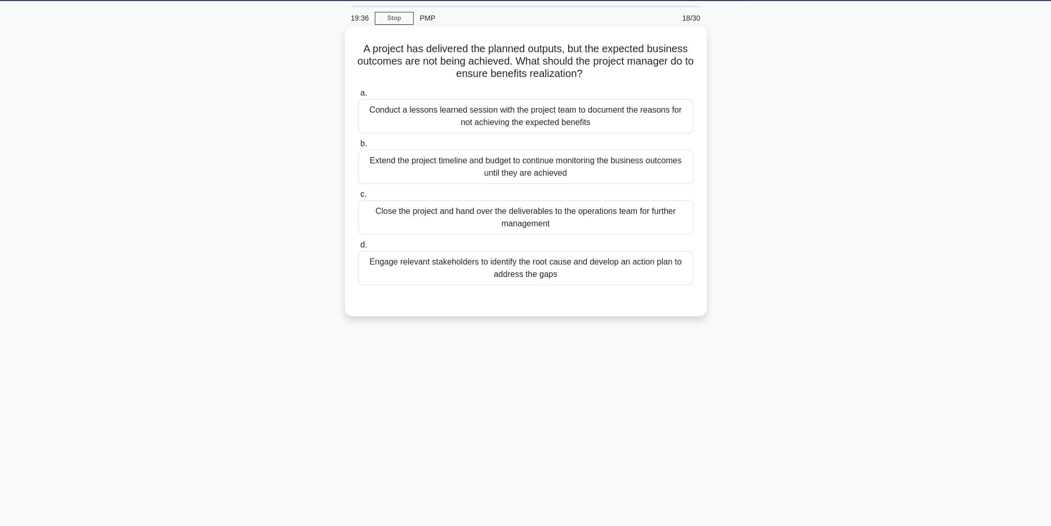
click at [678, 119] on div "Conduct a lessons learned session with the project team to document the reasons…" at bounding box center [525, 116] width 335 height 34
click at [358, 97] on input "a. Conduct a lessons learned session with the project team to document the reas…" at bounding box center [358, 93] width 0 height 7
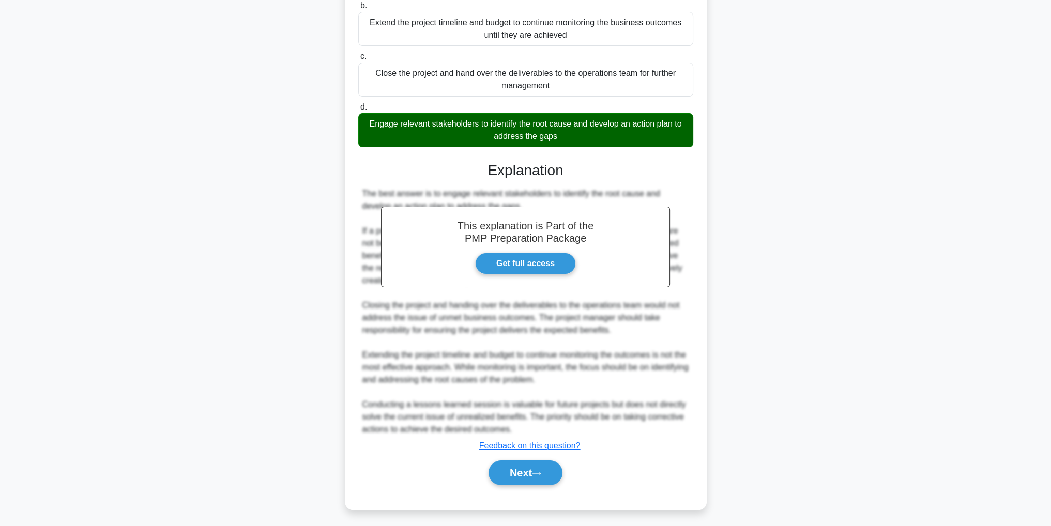
scroll to position [174, 0]
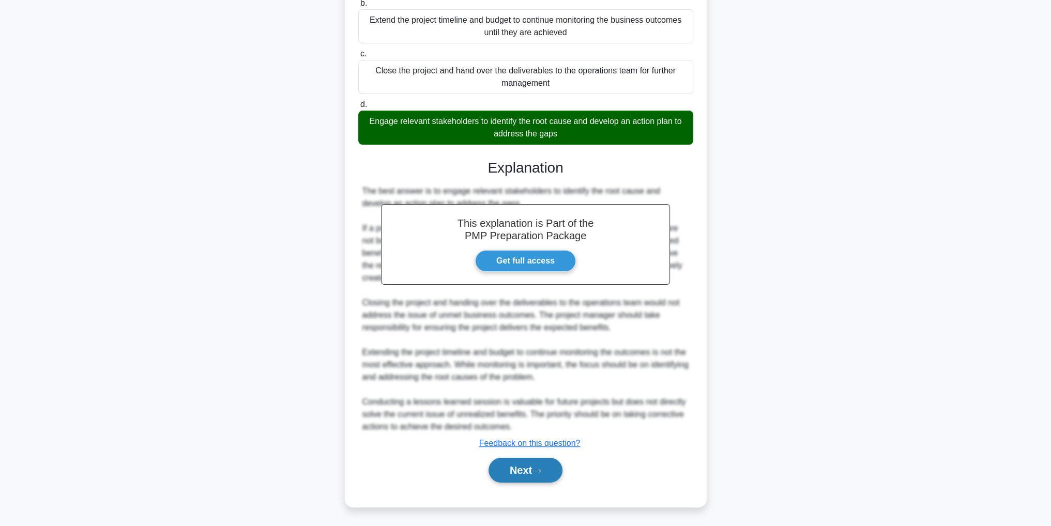
click at [514, 469] on button "Next" at bounding box center [525, 470] width 74 height 25
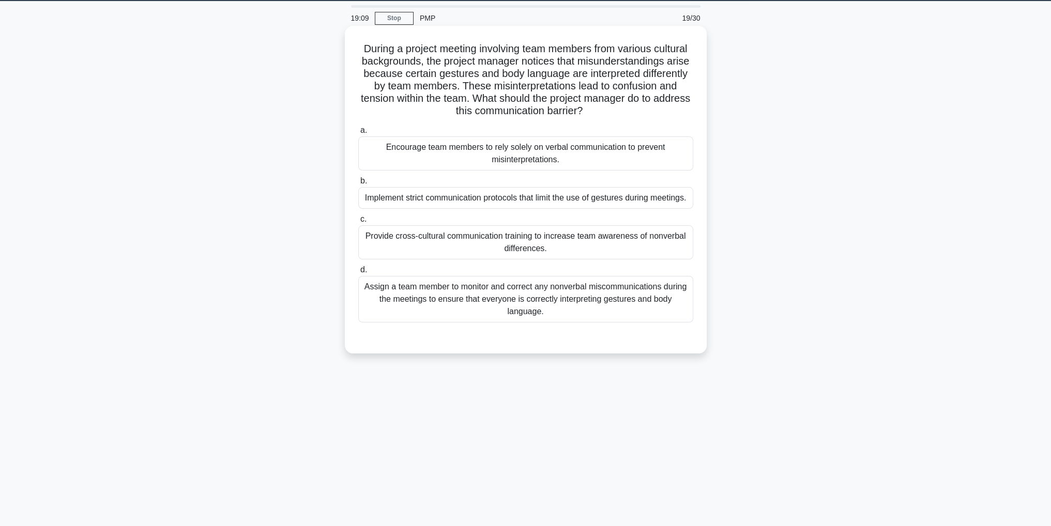
click at [608, 241] on div "Provide cross-cultural communication training to increase team awareness of non…" at bounding box center [525, 242] width 335 height 34
click at [358, 223] on input "c. Provide cross-cultural communication training to increase team awareness of …" at bounding box center [358, 219] width 0 height 7
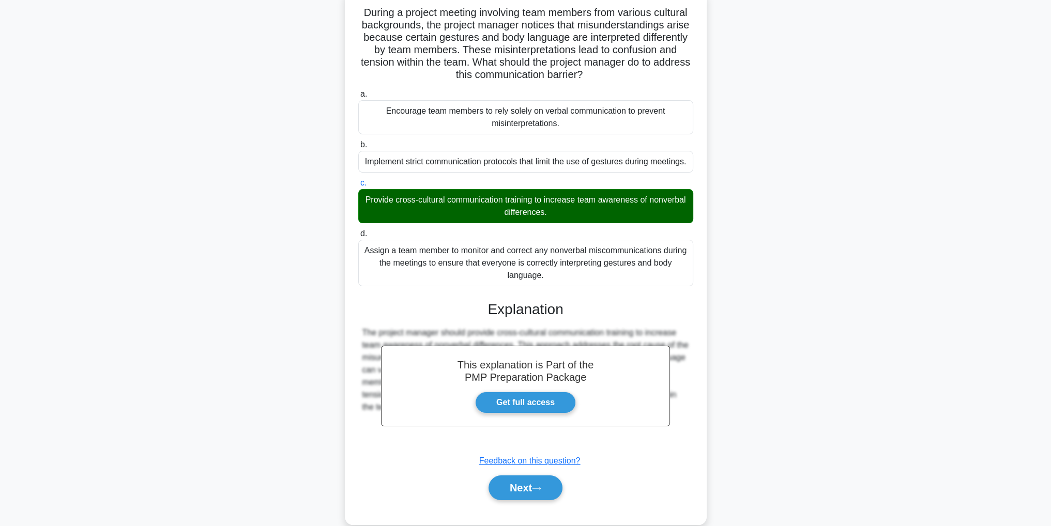
scroll to position [86, 0]
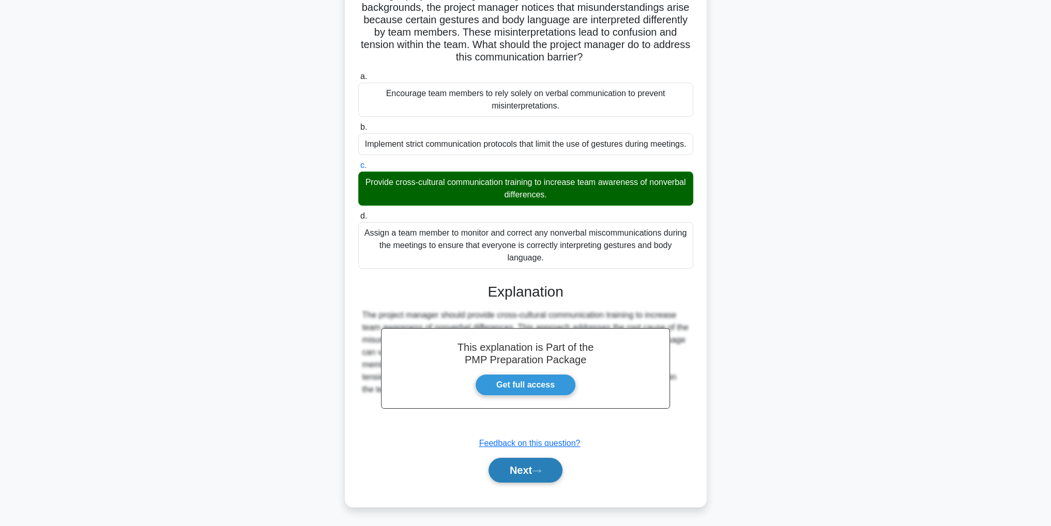
click at [529, 476] on button "Next" at bounding box center [525, 470] width 74 height 25
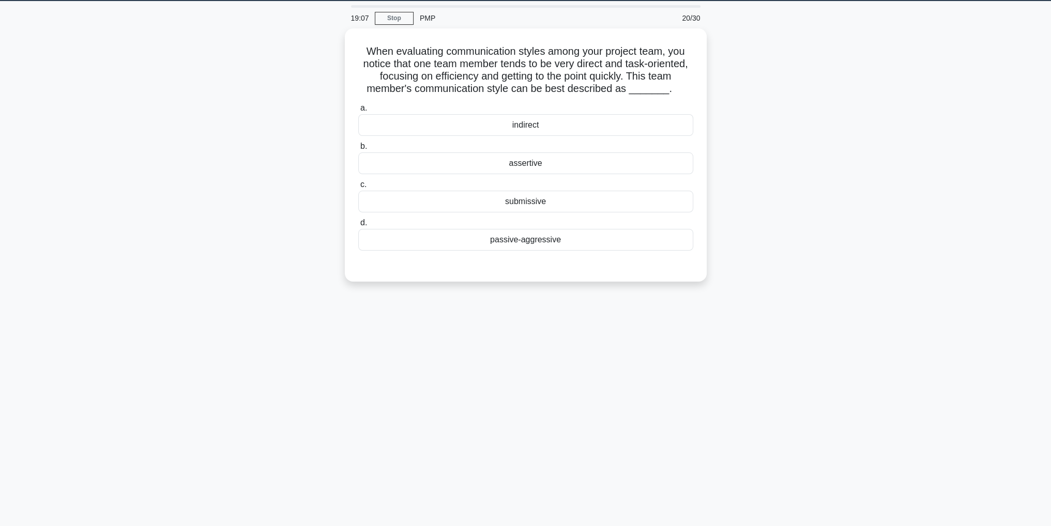
scroll to position [33, 0]
click at [612, 164] on div "assertive" at bounding box center [525, 161] width 335 height 22
click at [358, 147] on input "b. assertive" at bounding box center [358, 144] width 0 height 7
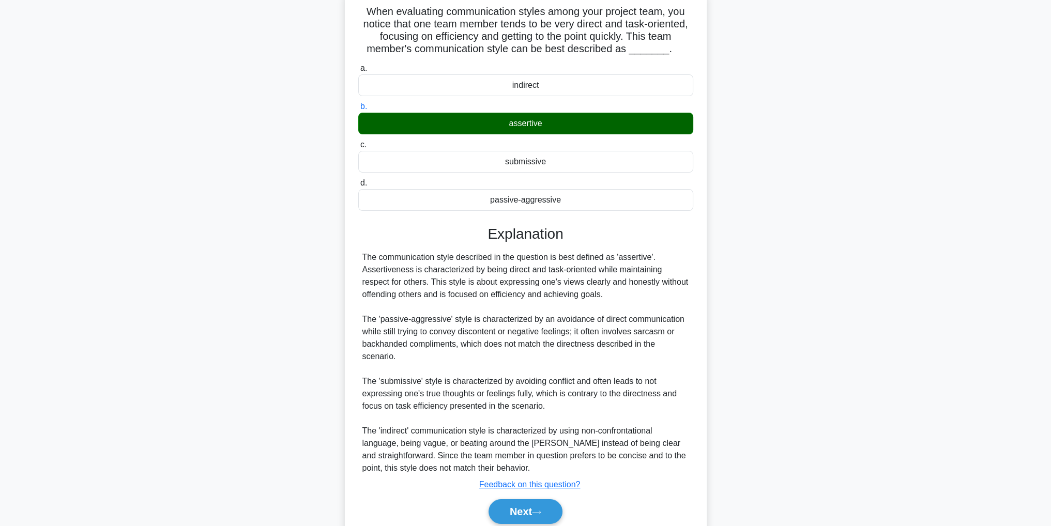
scroll to position [98, 0]
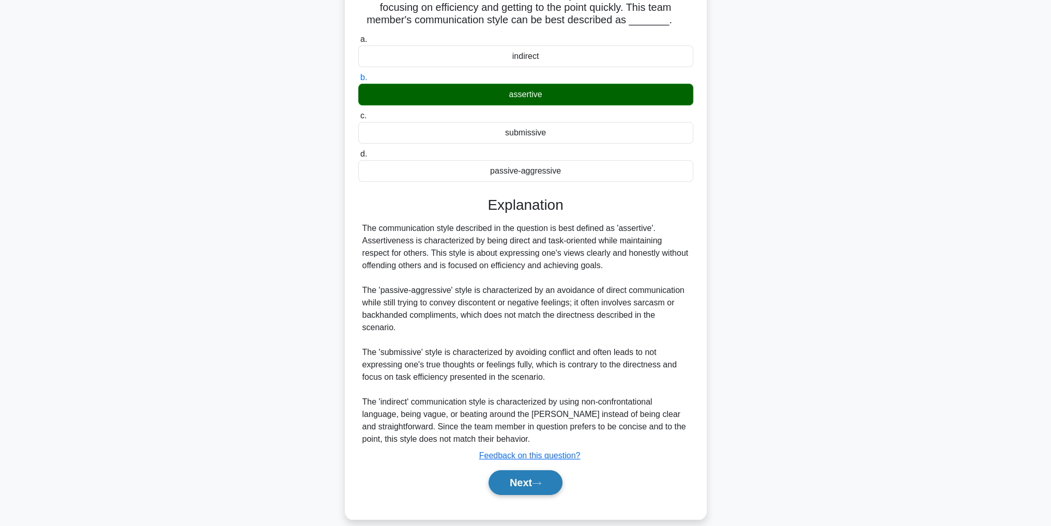
click at [532, 470] on button "Next" at bounding box center [525, 482] width 74 height 25
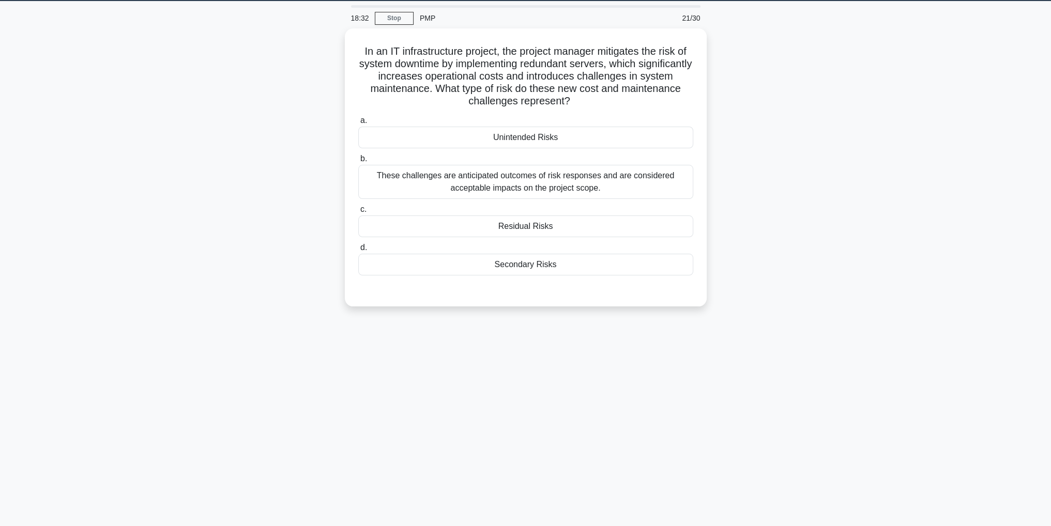
scroll to position [33, 0]
click at [651, 261] on div "Secondary Risks" at bounding box center [525, 262] width 335 height 22
click at [358, 249] on input "d. Secondary Risks" at bounding box center [358, 245] width 0 height 7
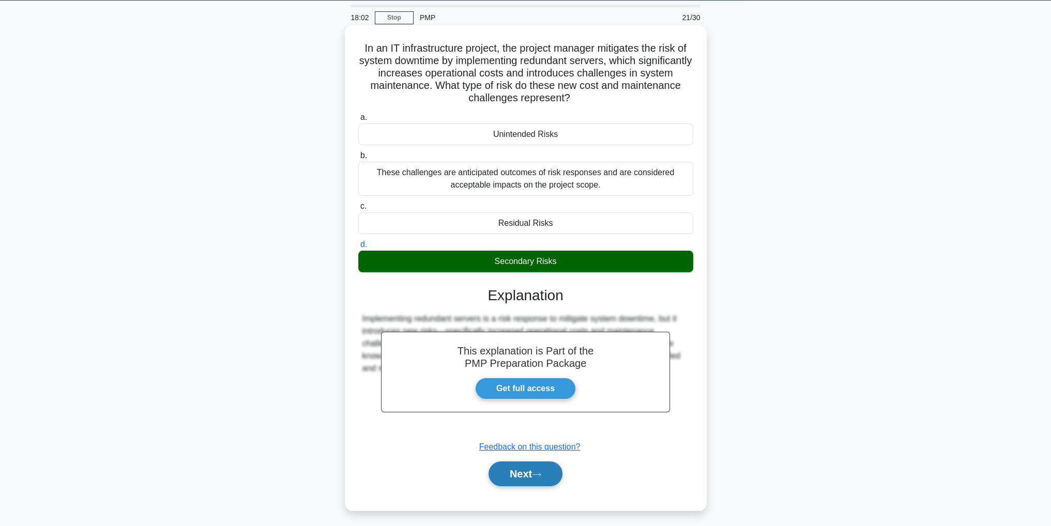
click at [519, 472] on button "Next" at bounding box center [525, 474] width 74 height 25
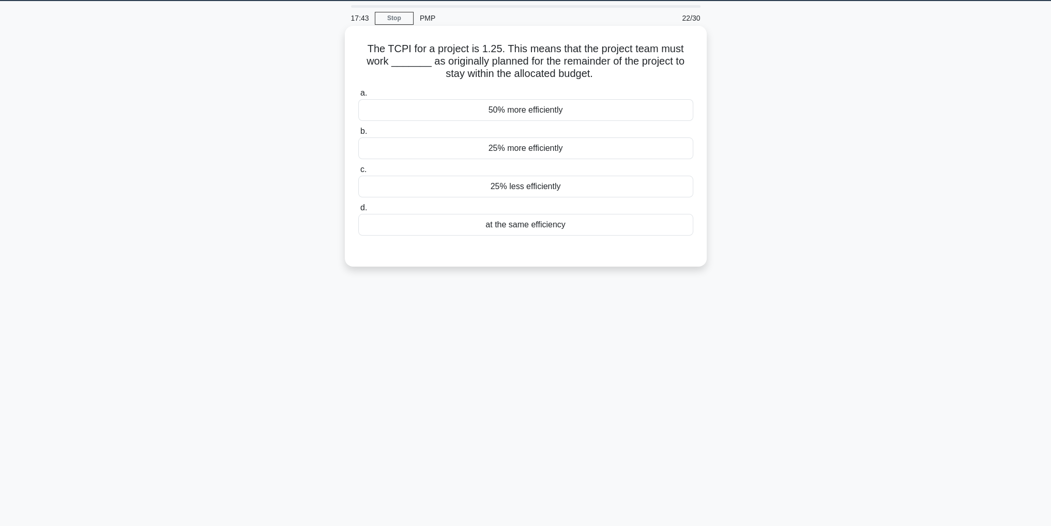
click at [651, 154] on div "25% more efficiently" at bounding box center [525, 148] width 335 height 22
click at [358, 135] on input "b. 25% more efficiently" at bounding box center [358, 131] width 0 height 7
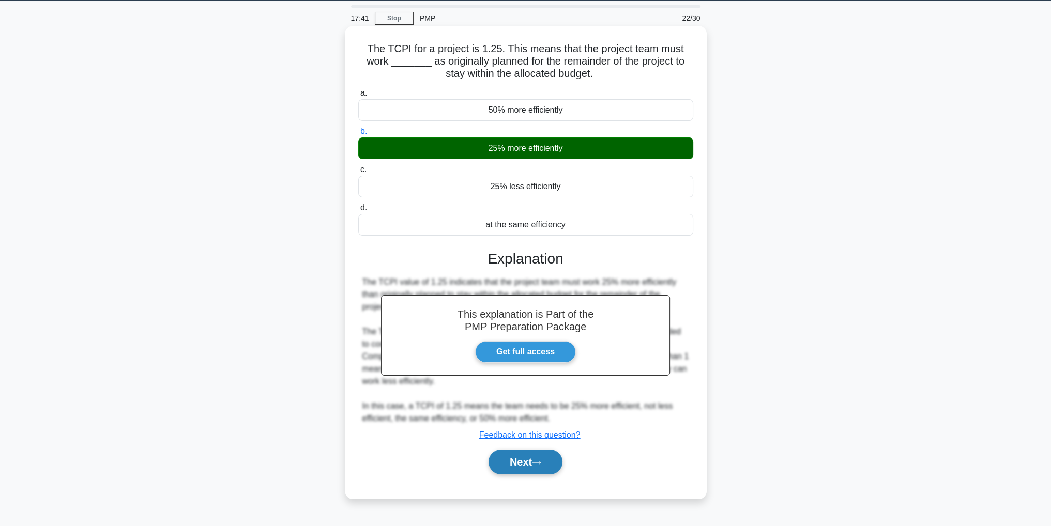
click at [499, 457] on button "Next" at bounding box center [525, 462] width 74 height 25
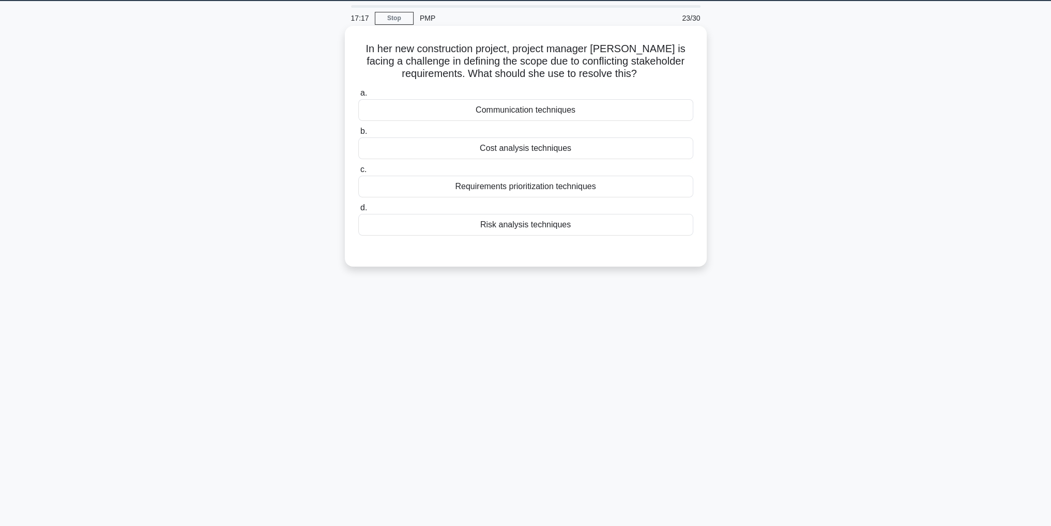
click at [664, 187] on div "Requirements prioritization techniques" at bounding box center [525, 187] width 335 height 22
click at [358, 173] on input "c. Requirements prioritization techniques" at bounding box center [358, 169] width 0 height 7
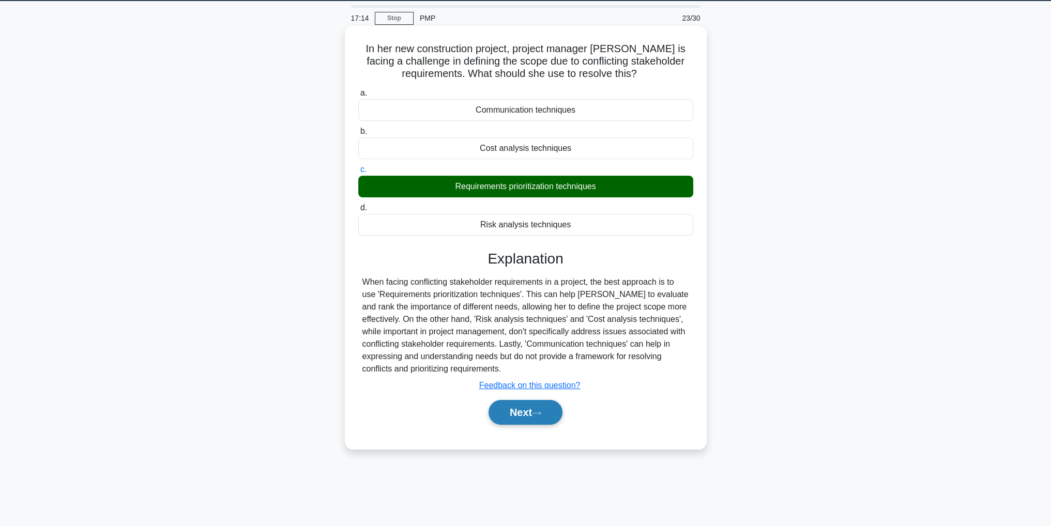
click at [520, 413] on button "Next" at bounding box center [525, 412] width 74 height 25
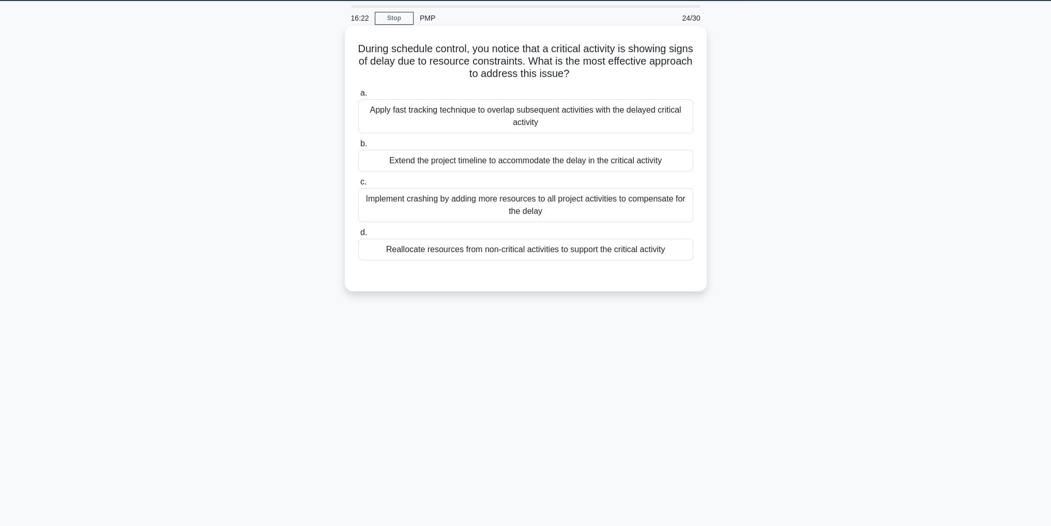
click at [658, 127] on div "Apply fast tracking technique to overlap subsequent activities with the delayed…" at bounding box center [525, 116] width 335 height 34
click at [358, 97] on input "a. Apply fast tracking technique to overlap subsequent activities with the dela…" at bounding box center [358, 93] width 0 height 7
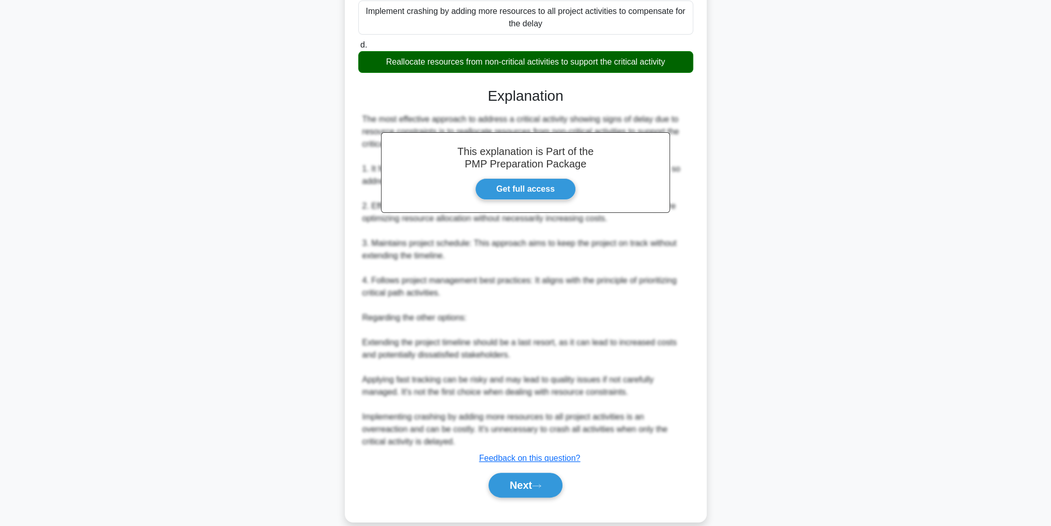
scroll to position [236, 0]
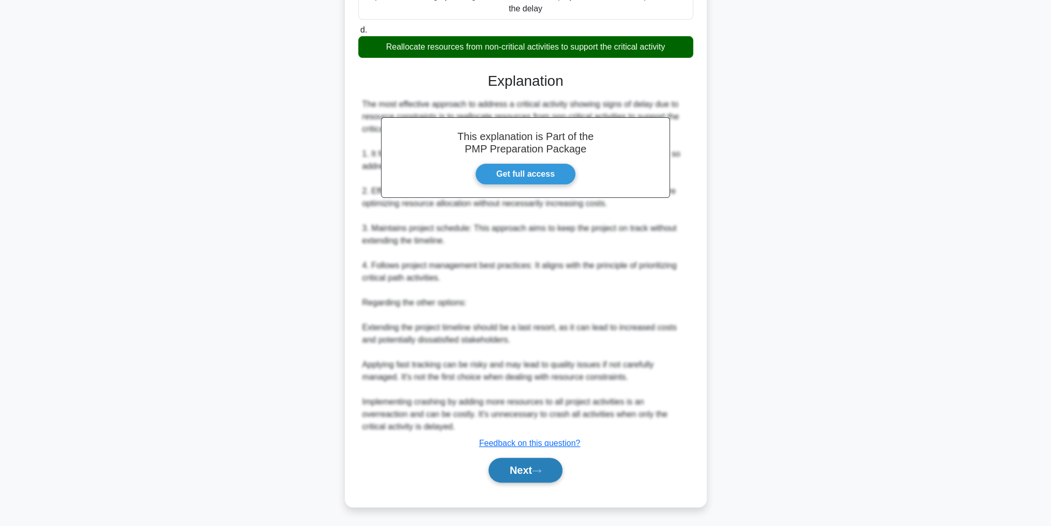
click at [541, 468] on icon at bounding box center [536, 471] width 9 height 6
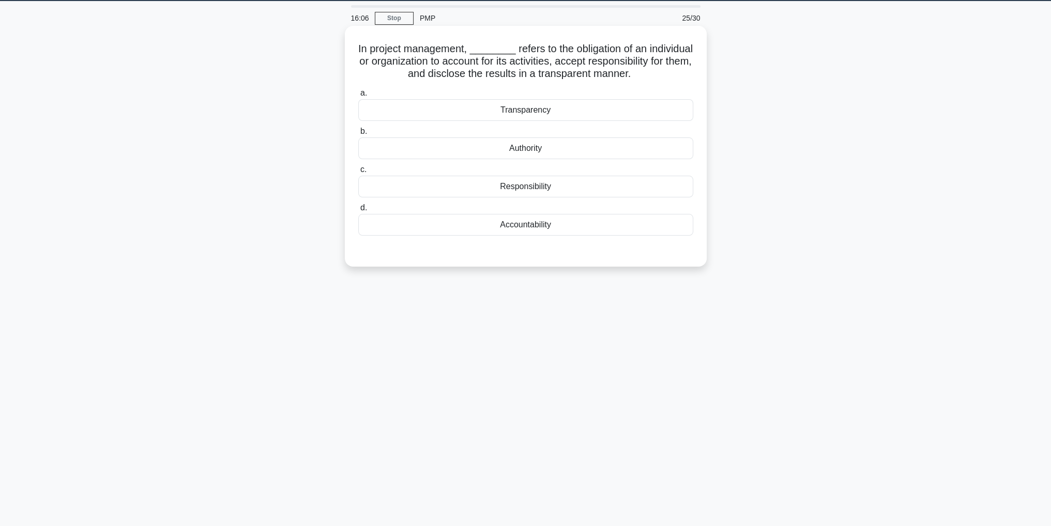
click at [604, 233] on div "Accountability" at bounding box center [525, 225] width 335 height 22
click at [358, 211] on input "d. Accountability" at bounding box center [358, 208] width 0 height 7
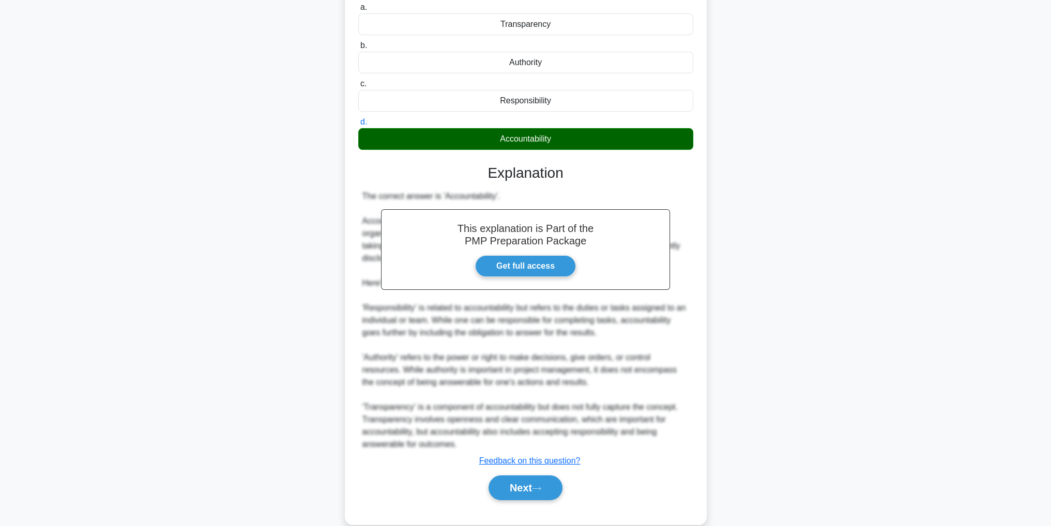
scroll to position [135, 0]
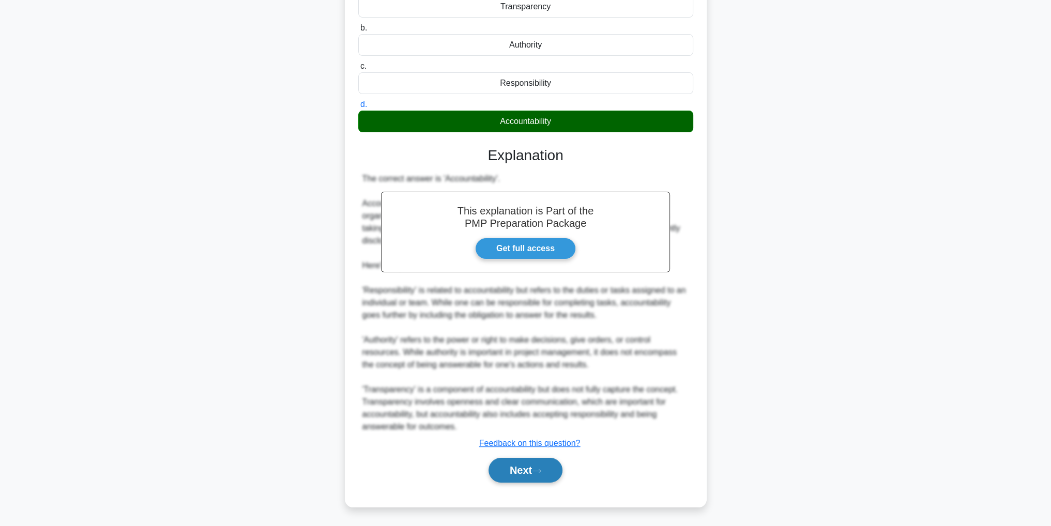
click at [546, 471] on button "Next" at bounding box center [525, 470] width 74 height 25
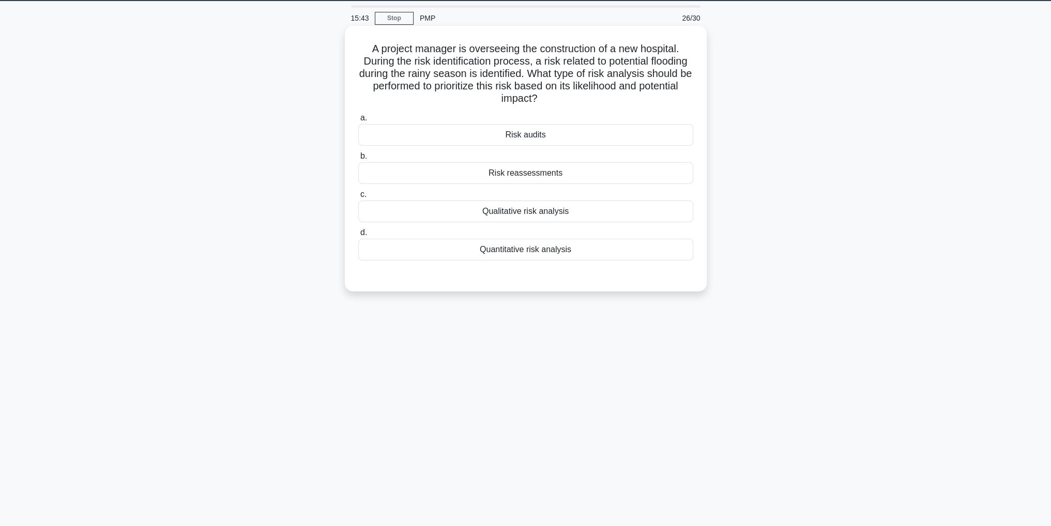
click at [624, 255] on div "Quantitative risk analysis" at bounding box center [525, 250] width 335 height 22
click at [358, 236] on input "d. Quantitative risk analysis" at bounding box center [358, 232] width 0 height 7
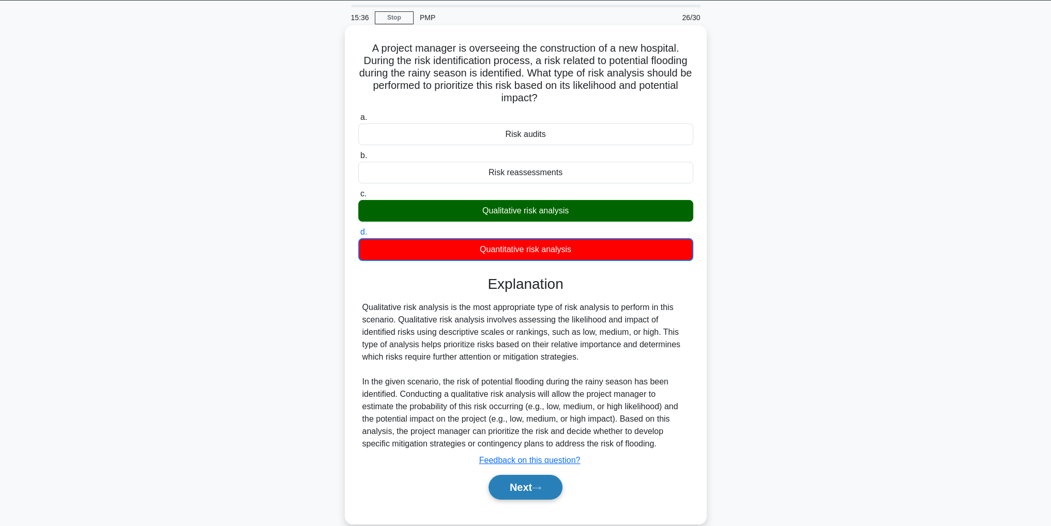
click at [531, 483] on button "Next" at bounding box center [525, 487] width 74 height 25
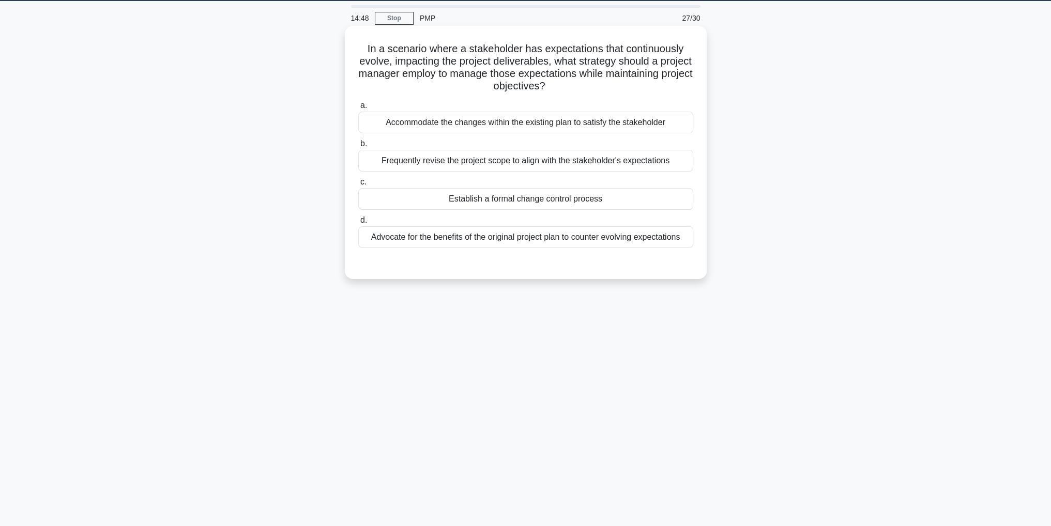
click at [507, 164] on div "Frequently revise the project scope to align with the stakeholder's expectations" at bounding box center [525, 161] width 335 height 22
click at [358, 147] on input "b. Frequently revise the project scope to align with the stakeholder's expectat…" at bounding box center [358, 144] width 0 height 7
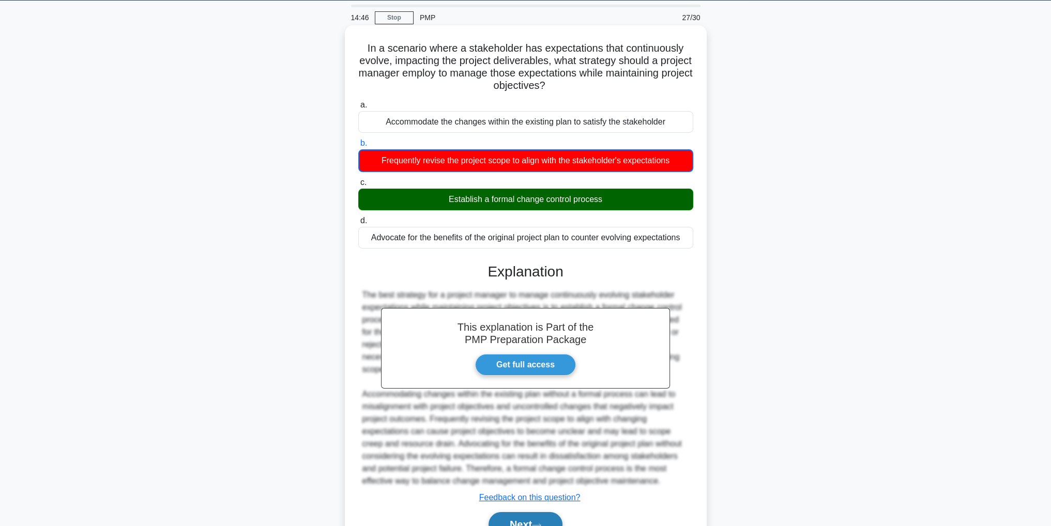
click at [537, 523] on icon at bounding box center [536, 526] width 9 height 6
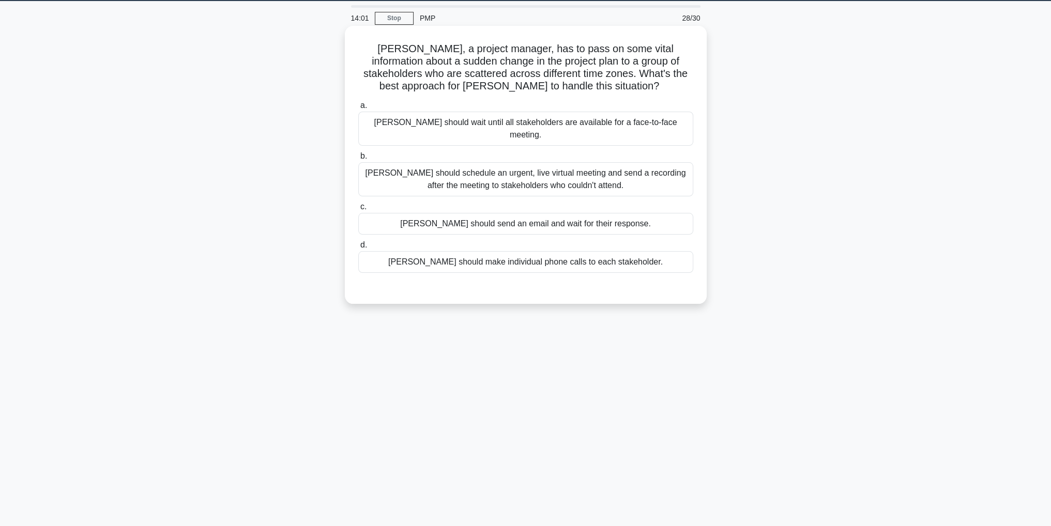
click at [665, 251] on div "David should make individual phone calls to each stakeholder." at bounding box center [525, 262] width 335 height 22
click at [358, 248] on input "d. David should make individual phone calls to each stakeholder." at bounding box center [358, 245] width 0 height 7
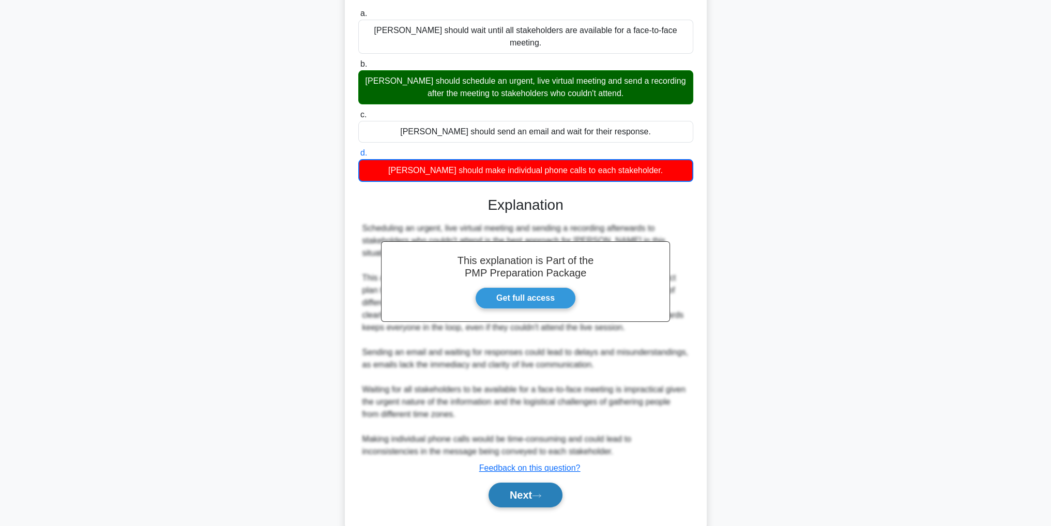
click at [528, 483] on button "Next" at bounding box center [525, 495] width 74 height 25
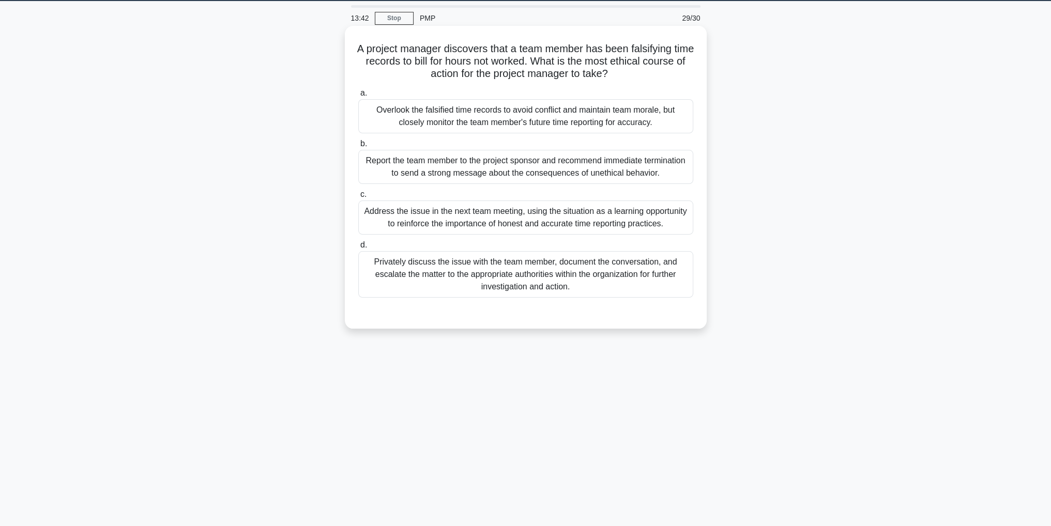
click at [622, 282] on div "Privately discuss the issue with the team member, document the conversation, an…" at bounding box center [525, 274] width 335 height 47
click at [358, 249] on input "d. Privately discuss the issue with the team member, document the conversation,…" at bounding box center [358, 245] width 0 height 7
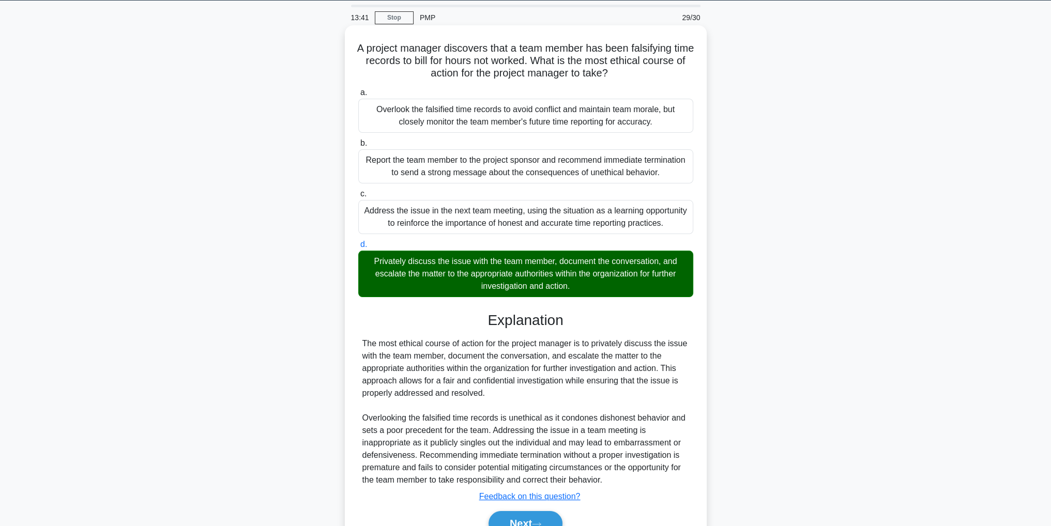
scroll to position [86, 0]
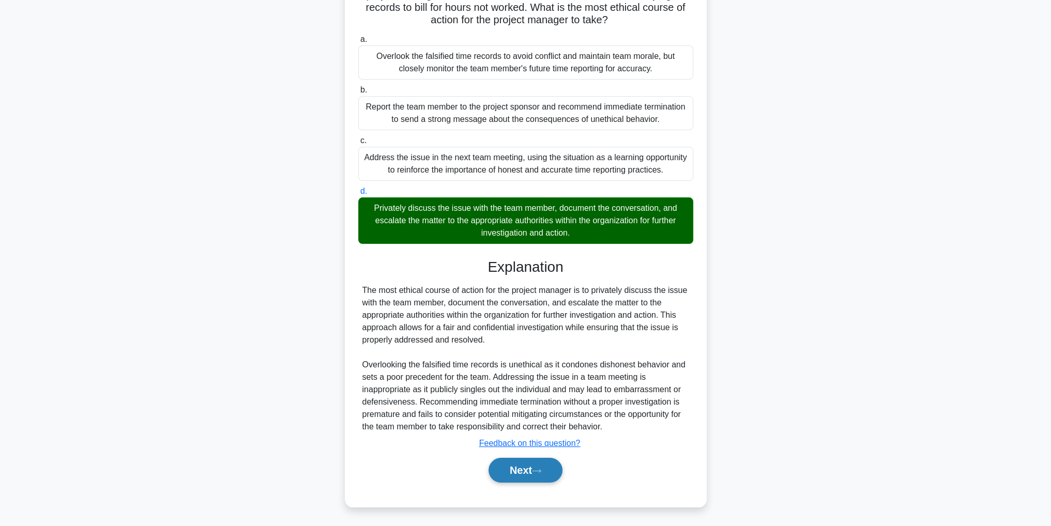
click at [536, 466] on button "Next" at bounding box center [525, 470] width 74 height 25
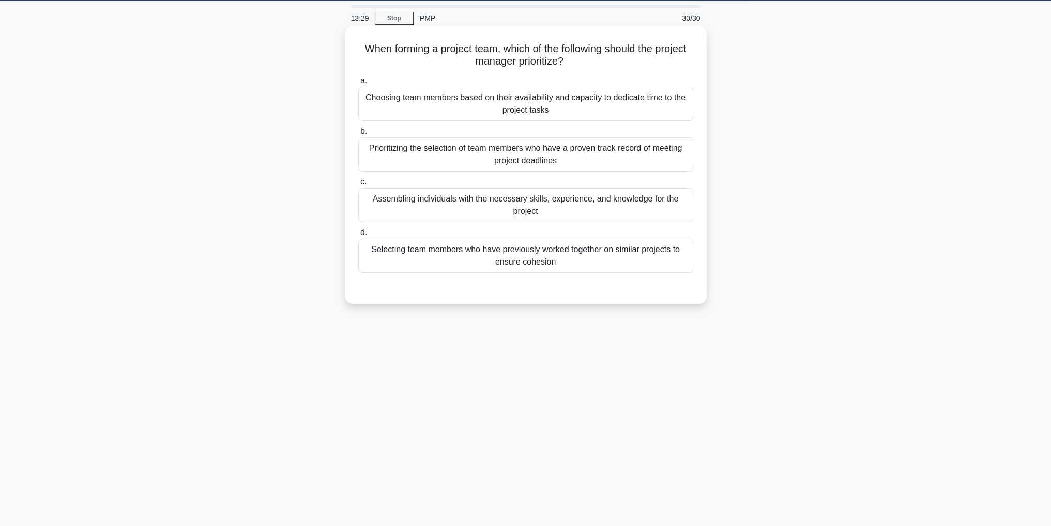
click at [641, 203] on div "Assembling individuals with the necessary skills, experience, and knowledge for…" at bounding box center [525, 205] width 335 height 34
click at [358, 186] on input "c. Assembling individuals with the necessary skills, experience, and knowledge …" at bounding box center [358, 182] width 0 height 7
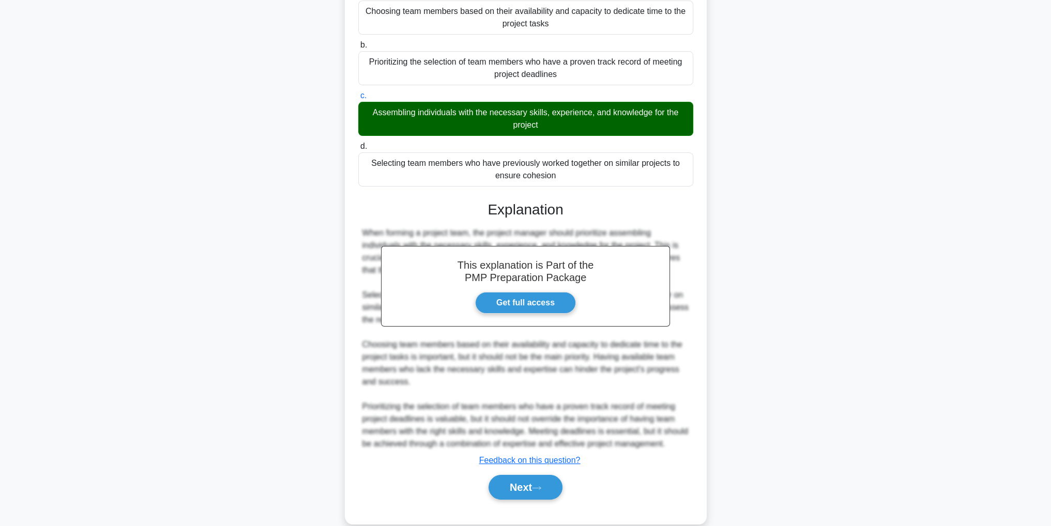
scroll to position [135, 0]
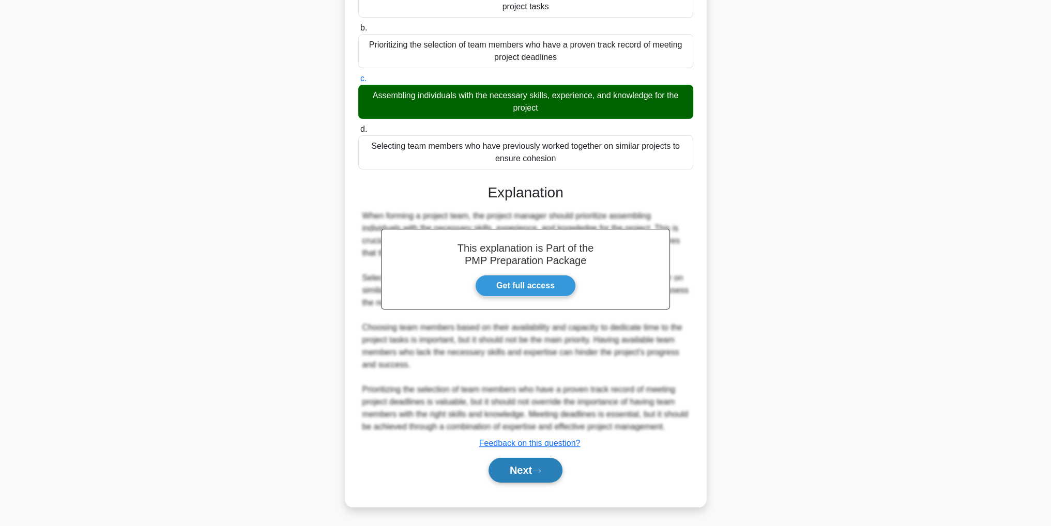
click at [537, 465] on button "Next" at bounding box center [525, 470] width 74 height 25
